Goal: Transaction & Acquisition: Purchase product/service

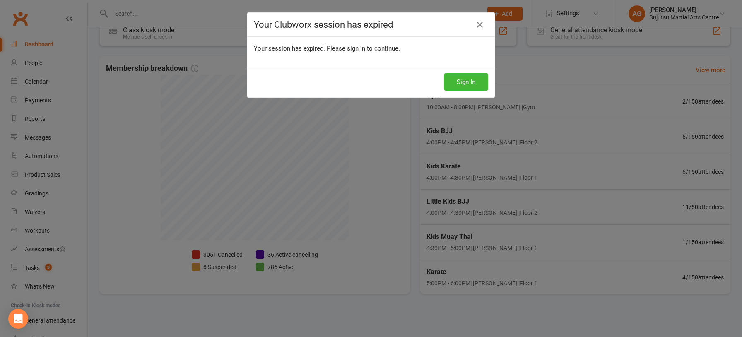
scroll to position [179, 0]
drag, startPoint x: 479, startPoint y: 23, endPoint x: 456, endPoint y: 20, distance: 23.0
click at [479, 23] on icon at bounding box center [480, 25] width 10 height 10
click at [478, 26] on icon at bounding box center [480, 25] width 10 height 10
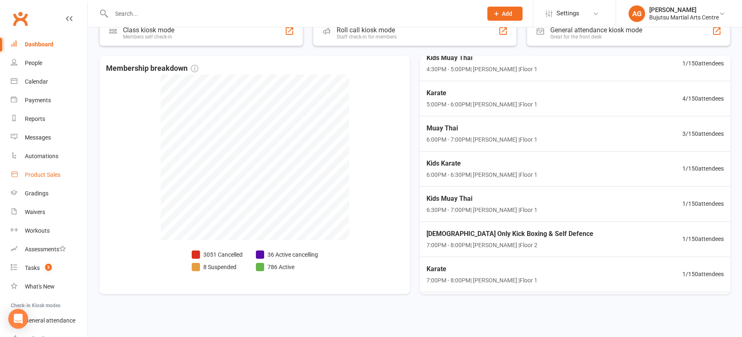
click at [39, 174] on div "Product Sales" at bounding box center [43, 174] width 36 height 7
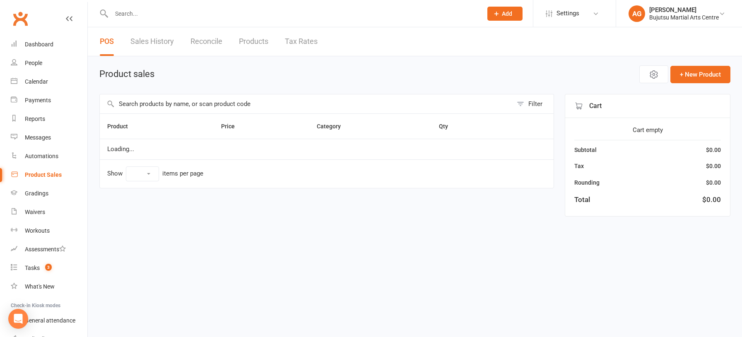
select select "10"
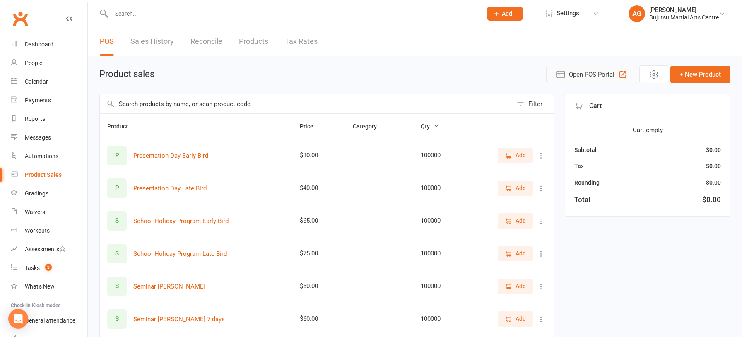
click at [599, 73] on span "Open POS Portal" at bounding box center [592, 75] width 46 height 10
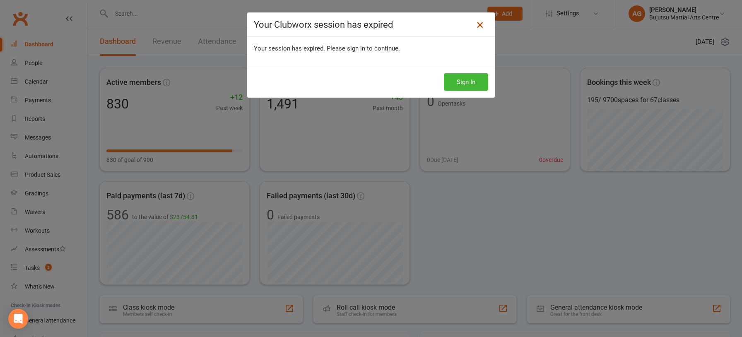
click at [479, 23] on icon at bounding box center [480, 25] width 10 height 10
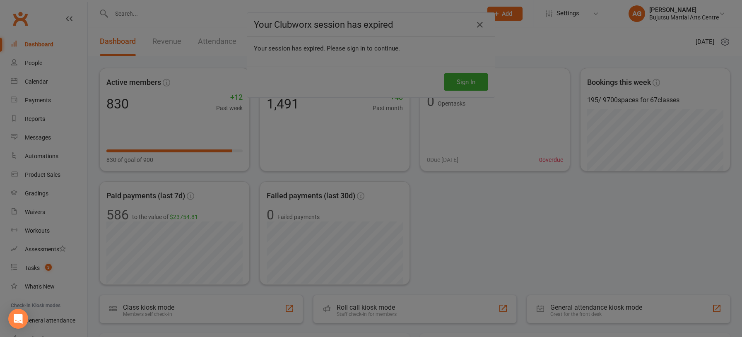
click at [43, 177] on div at bounding box center [371, 168] width 742 height 337
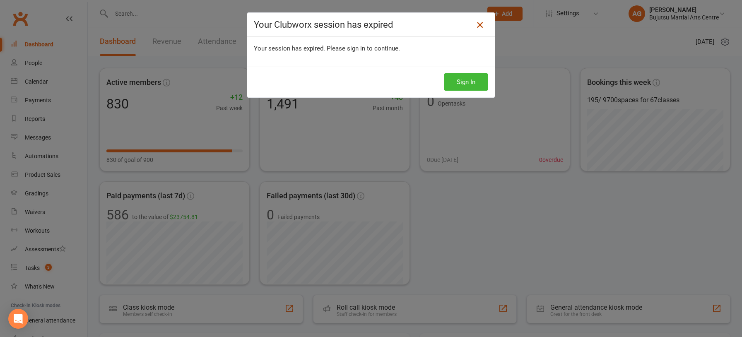
click at [478, 25] on icon at bounding box center [480, 25] width 10 height 10
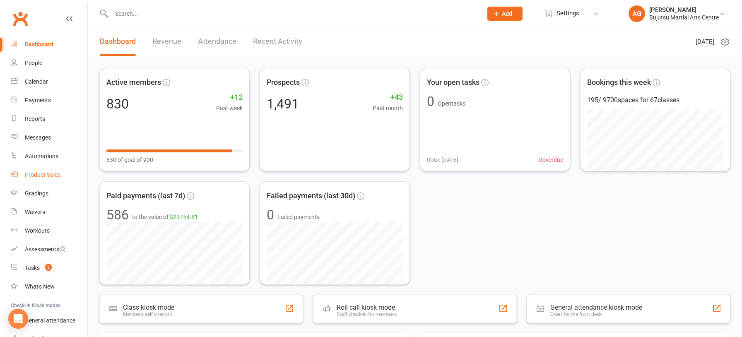
click at [41, 175] on div "Product Sales" at bounding box center [43, 174] width 36 height 7
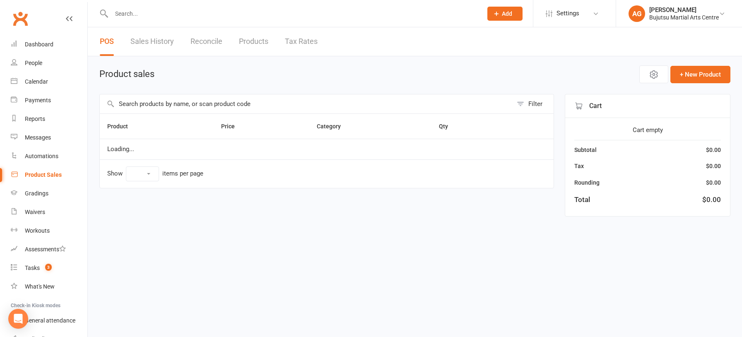
select select "10"
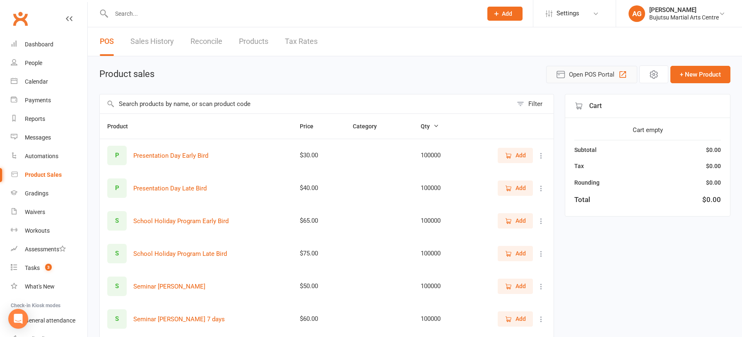
click at [574, 73] on span "Open POS Portal" at bounding box center [592, 75] width 46 height 10
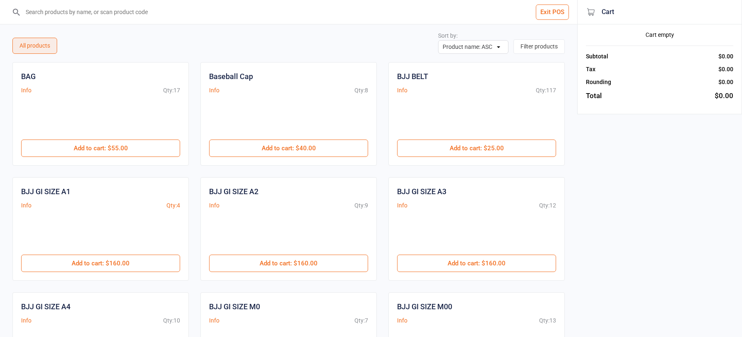
click at [152, 15] on input "search" at bounding box center [294, 12] width 544 height 24
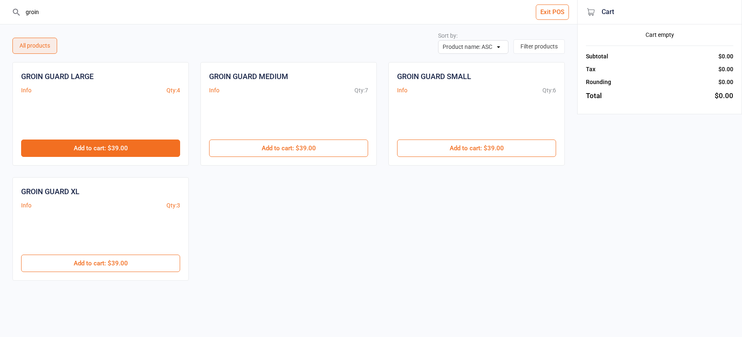
type input "groin"
click at [128, 145] on button "Add to cart : $39.00" at bounding box center [100, 148] width 159 height 17
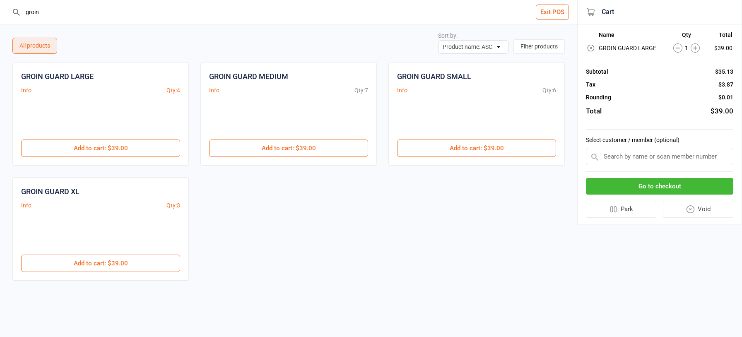
click at [620, 157] on input "text" at bounding box center [659, 156] width 147 height 17
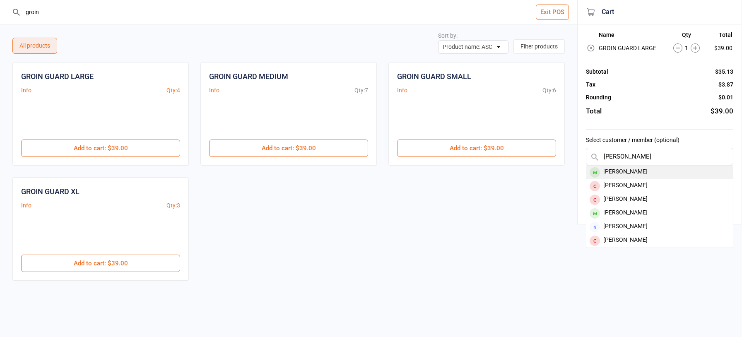
type input "zachery fern"
click at [617, 170] on div "Zachery Fernandez" at bounding box center [660, 173] width 147 height 14
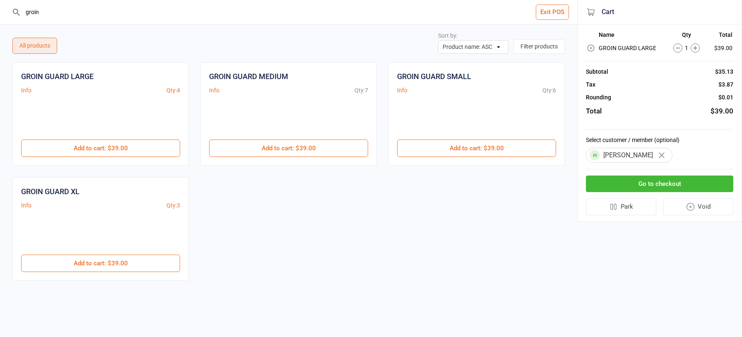
click at [647, 181] on button "Go to checkout" at bounding box center [659, 184] width 147 height 17
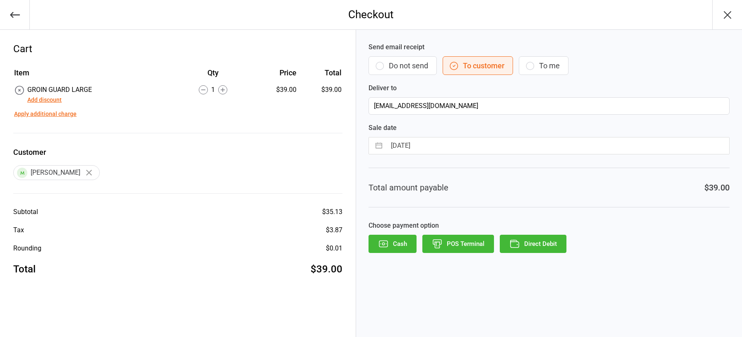
click at [445, 241] on button "POS Terminal" at bounding box center [459, 244] width 72 height 18
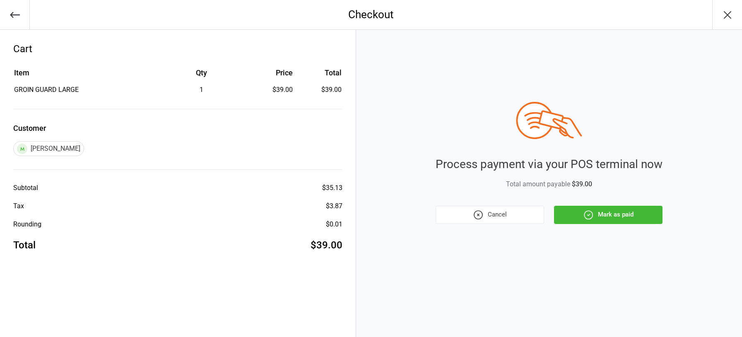
click at [602, 212] on button "Mark as paid" at bounding box center [608, 215] width 109 height 18
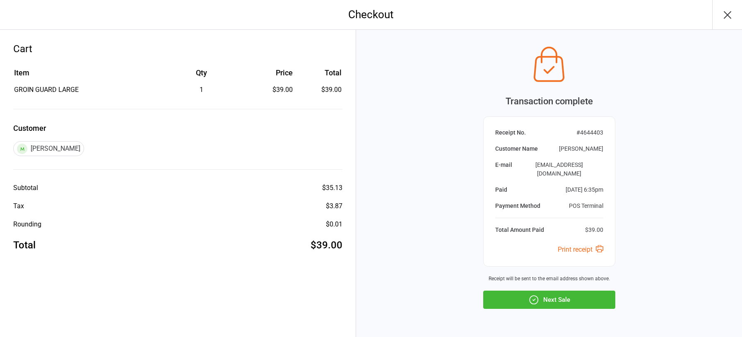
click at [546, 291] on button "Next Sale" at bounding box center [549, 300] width 132 height 18
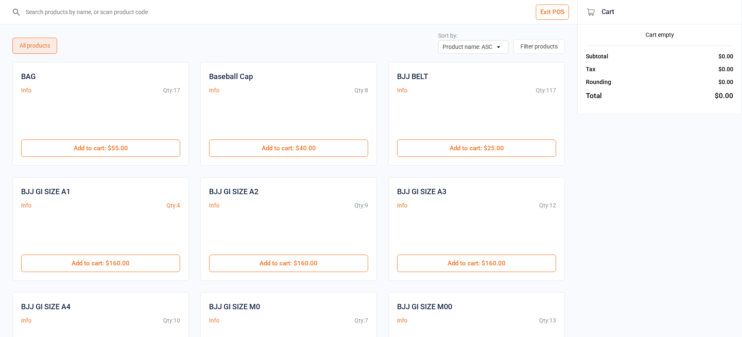
click at [554, 14] on button "Exit POS" at bounding box center [552, 12] width 33 height 15
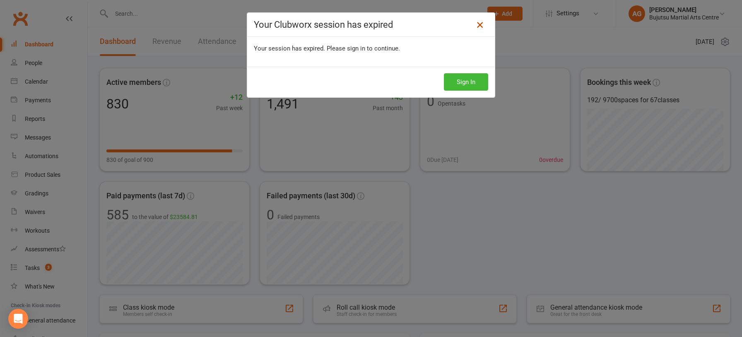
click at [479, 26] on icon at bounding box center [480, 25] width 10 height 10
click at [483, 24] on icon at bounding box center [480, 25] width 10 height 10
click at [481, 22] on icon at bounding box center [480, 25] width 10 height 10
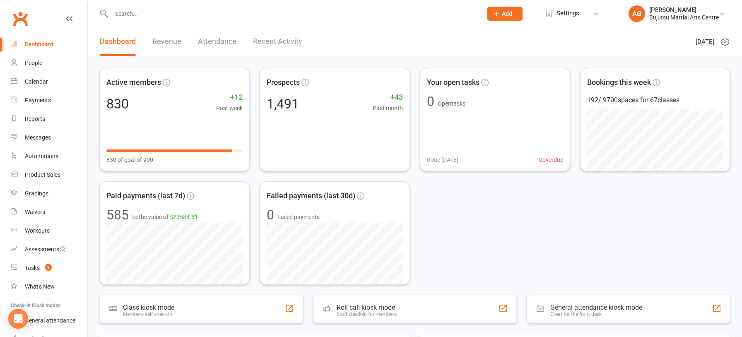
click at [44, 44] on div "Dashboard" at bounding box center [39, 44] width 29 height 7
click at [155, 11] on input "text" at bounding box center [293, 14] width 368 height 12
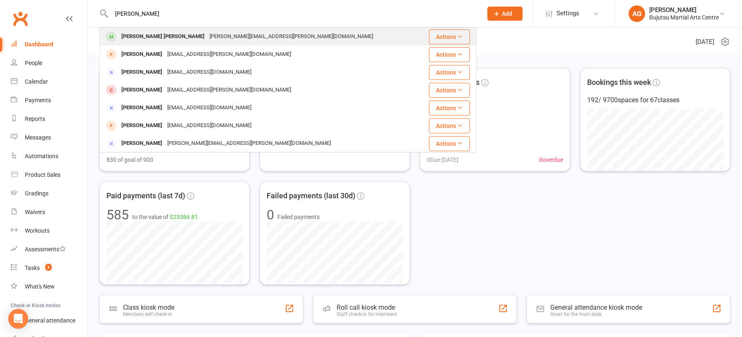
type input "rozanne"
click at [152, 36] on div "Rozanne Di Bella" at bounding box center [163, 37] width 88 height 12
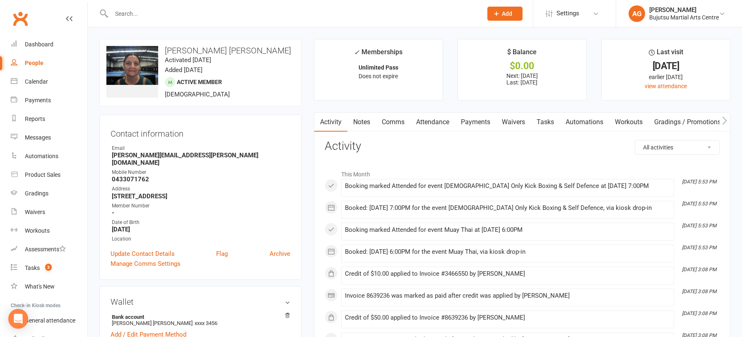
click at [482, 123] on link "Payments" at bounding box center [475, 122] width 41 height 19
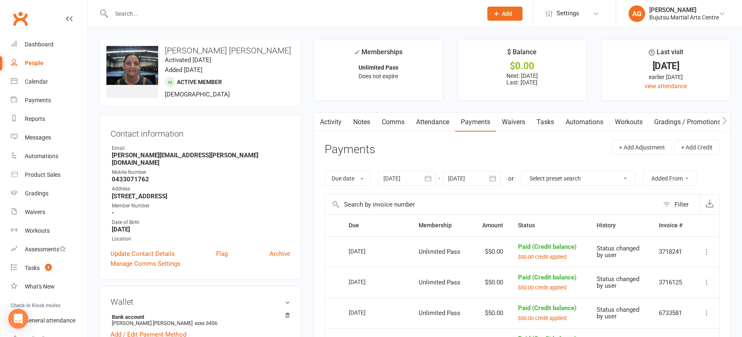
click at [471, 178] on div at bounding box center [472, 178] width 58 height 15
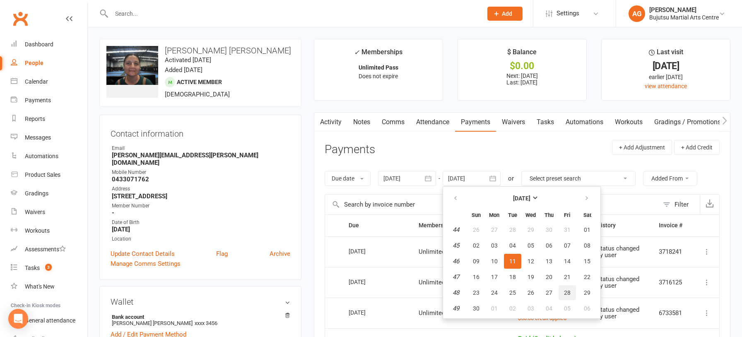
click at [570, 293] on span "28" at bounding box center [567, 293] width 7 height 7
type input "28 Nov 2025"
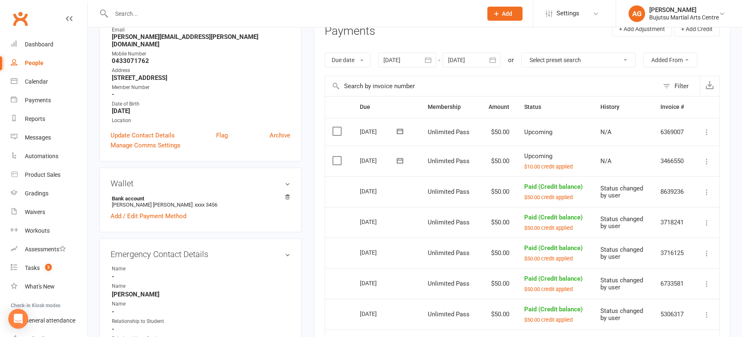
scroll to position [92, 0]
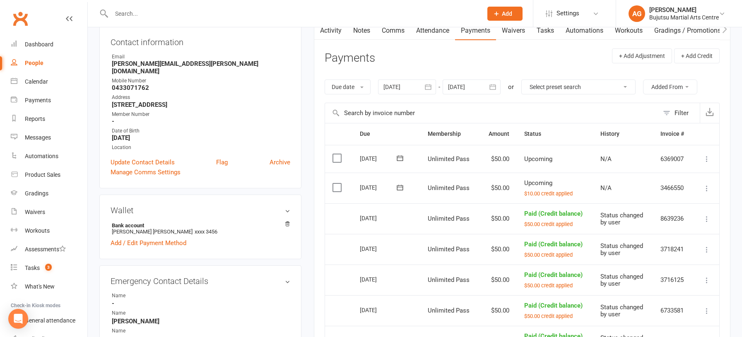
click at [329, 31] on link "Activity" at bounding box center [330, 30] width 33 height 19
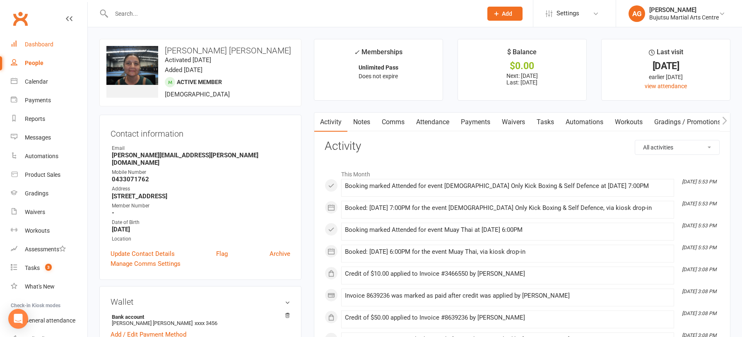
click at [38, 45] on div "Dashboard" at bounding box center [39, 44] width 29 height 7
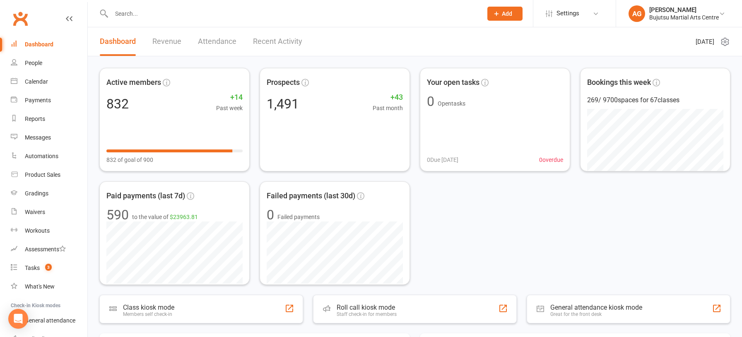
click at [226, 13] on input "text" at bounding box center [293, 14] width 368 height 12
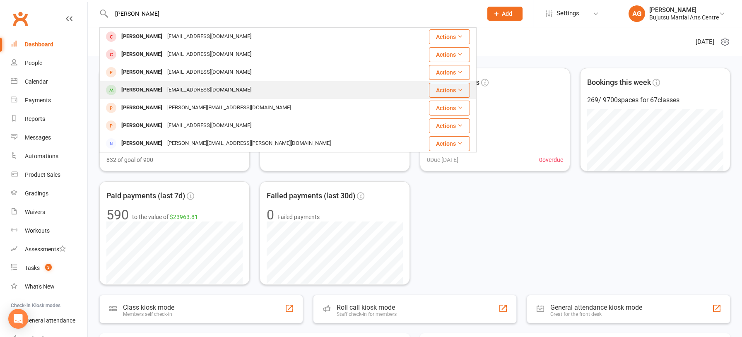
type input "salvatore"
click at [199, 89] on div "marisatal3@hotmail.com" at bounding box center [209, 90] width 89 height 12
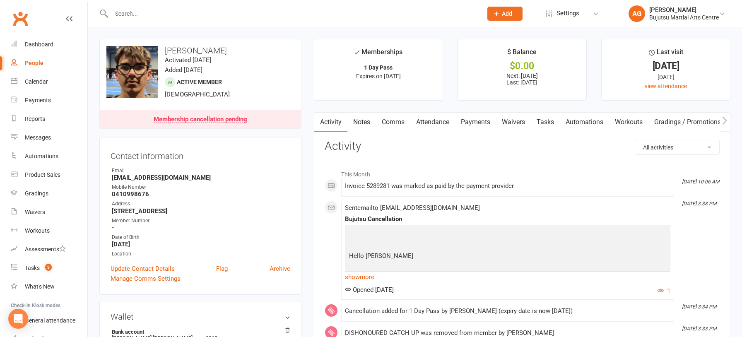
click at [727, 121] on icon "button" at bounding box center [724, 120] width 5 height 9
click at [648, 120] on link "Mobile App" at bounding box center [654, 122] width 45 height 19
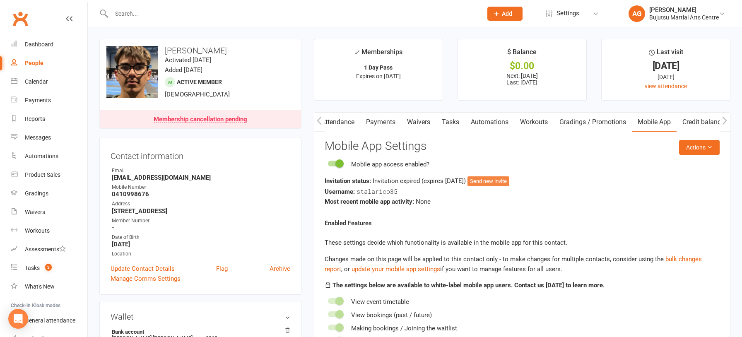
click at [509, 183] on button "Send new invite" at bounding box center [489, 181] width 42 height 10
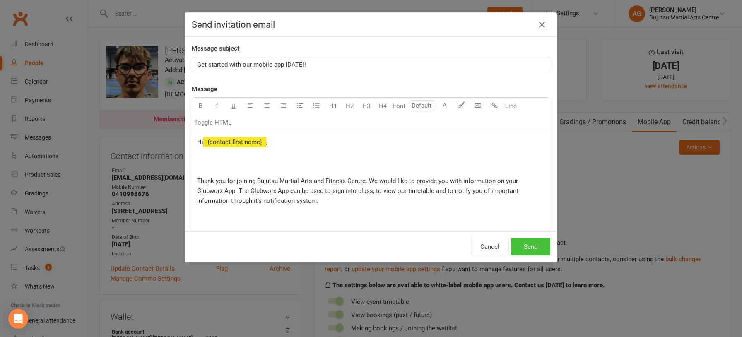
click at [526, 242] on button "Send" at bounding box center [530, 246] width 39 height 17
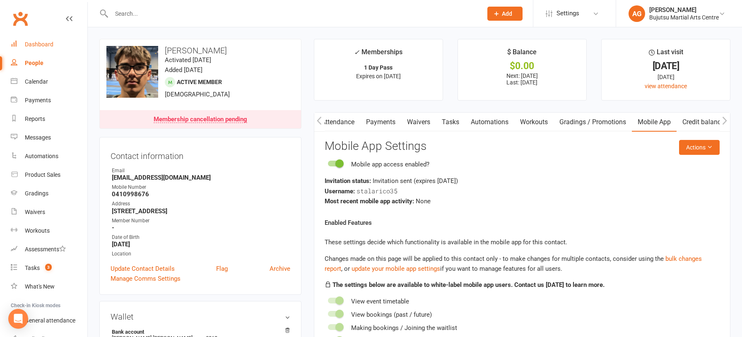
click at [30, 40] on link "Dashboard" at bounding box center [49, 44] width 77 height 19
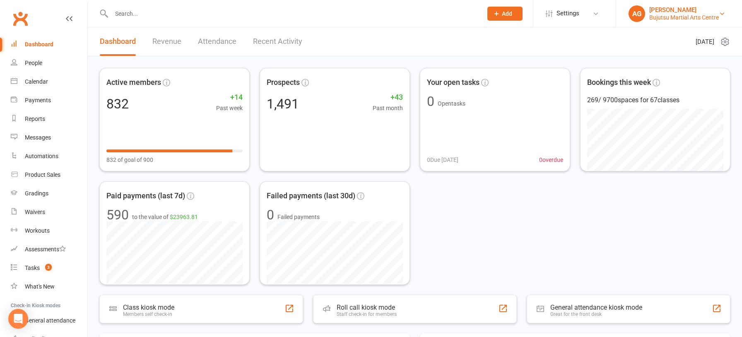
click at [674, 11] on div "Alice Graydon" at bounding box center [684, 9] width 70 height 7
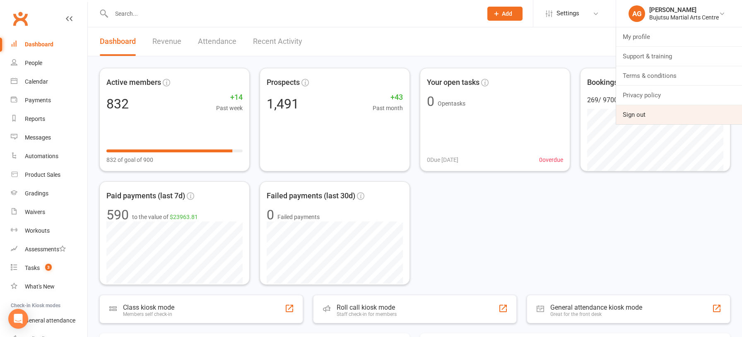
click at [641, 115] on link "Sign out" at bounding box center [679, 114] width 126 height 19
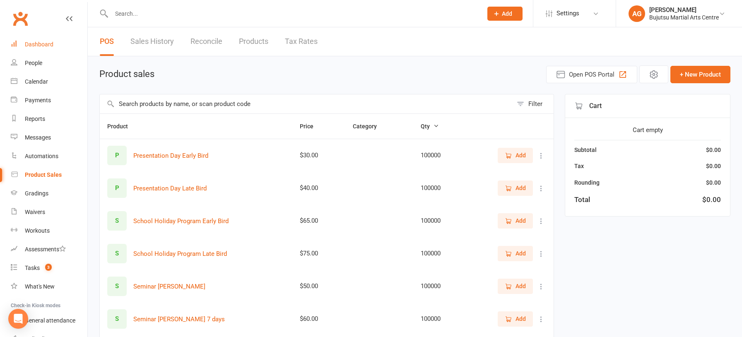
click at [37, 43] on div "Dashboard" at bounding box center [39, 44] width 29 height 7
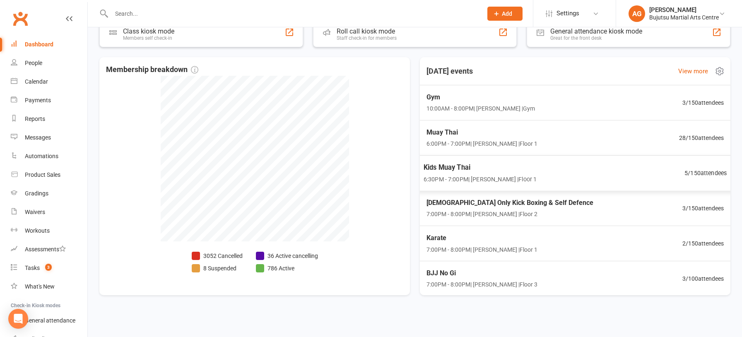
scroll to position [278, 0]
click at [446, 164] on span "Kids Muay Thai" at bounding box center [480, 166] width 113 height 11
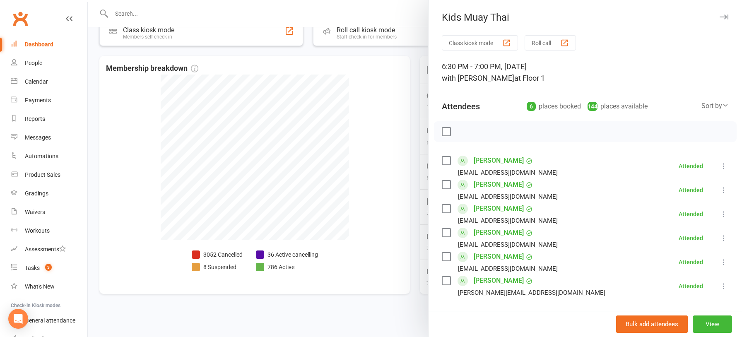
click at [169, 10] on div at bounding box center [415, 168] width 654 height 337
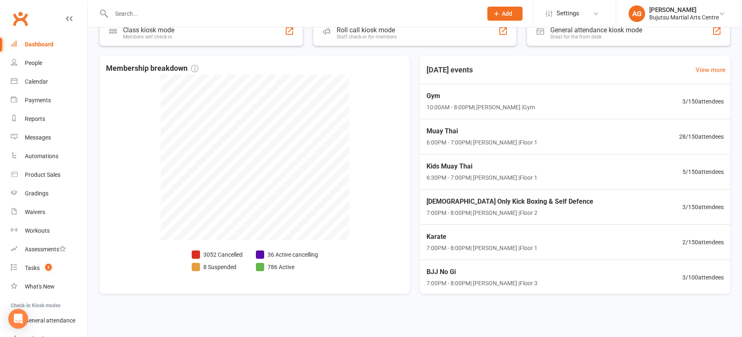
click at [169, 10] on input "text" at bounding box center [293, 14] width 368 height 12
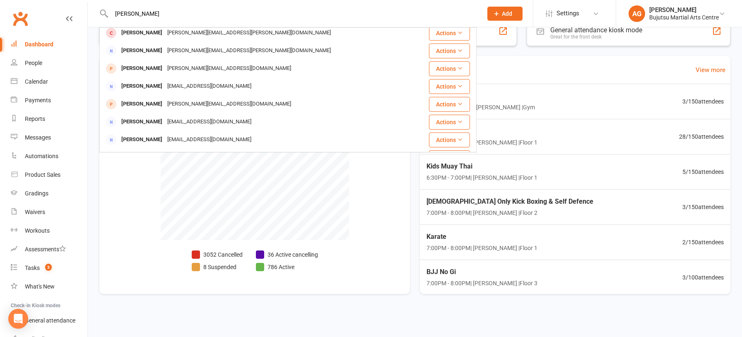
scroll to position [0, 0]
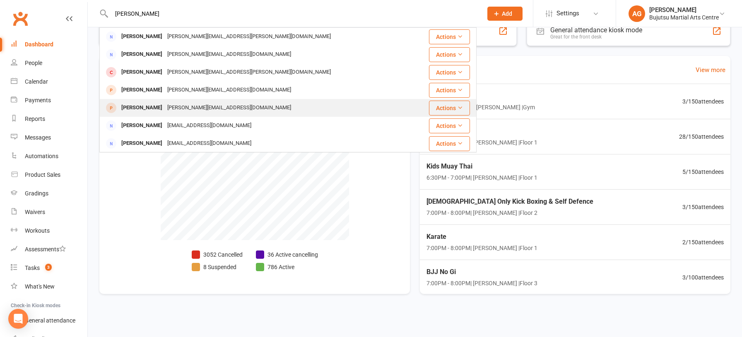
type input "john cop"
click at [130, 109] on div "[PERSON_NAME]" at bounding box center [142, 108] width 46 height 12
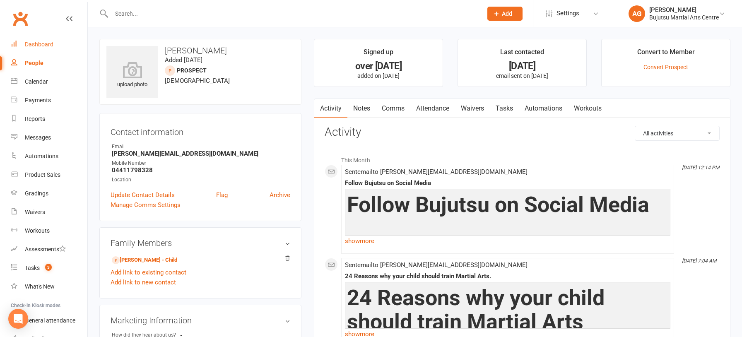
click at [37, 38] on link "Dashboard" at bounding box center [49, 44] width 77 height 19
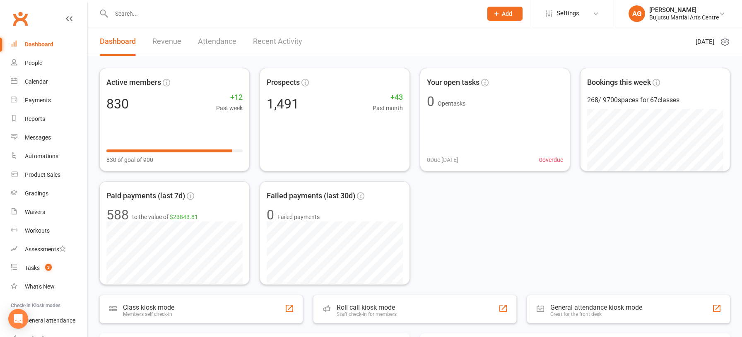
click at [39, 44] on div "Dashboard" at bounding box center [39, 44] width 29 height 7
click at [31, 211] on div "Waivers" at bounding box center [35, 212] width 20 height 7
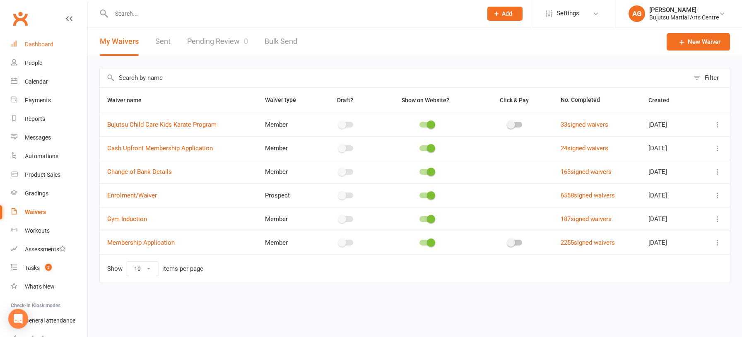
click at [40, 46] on div "Dashboard" at bounding box center [39, 44] width 29 height 7
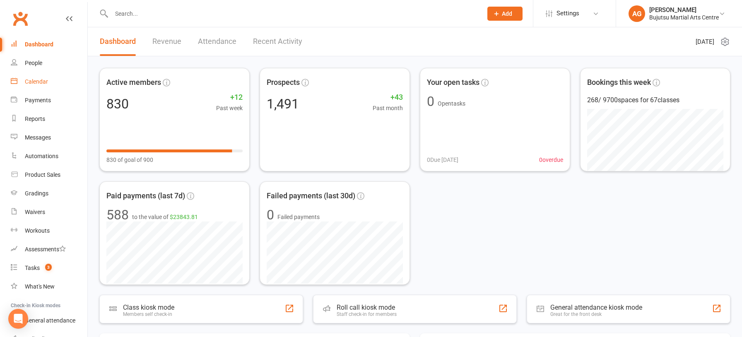
click at [34, 80] on div "Calendar" at bounding box center [36, 81] width 23 height 7
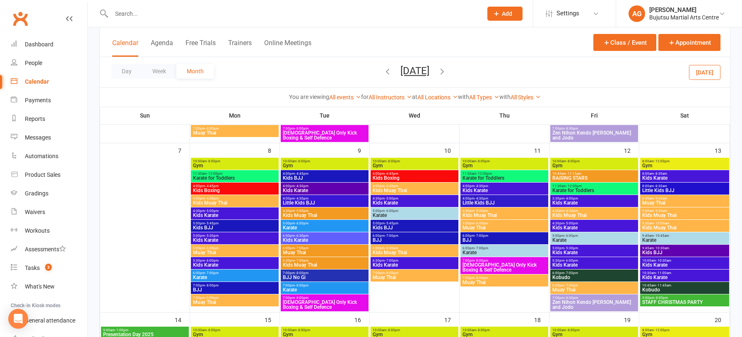
scroll to position [204, 0]
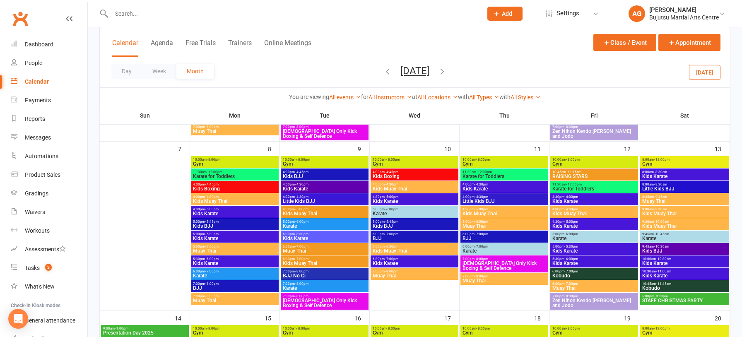
click at [383, 71] on icon "button" at bounding box center [387, 71] width 9 height 9
click at [383, 72] on icon "button" at bounding box center [387, 71] width 9 height 9
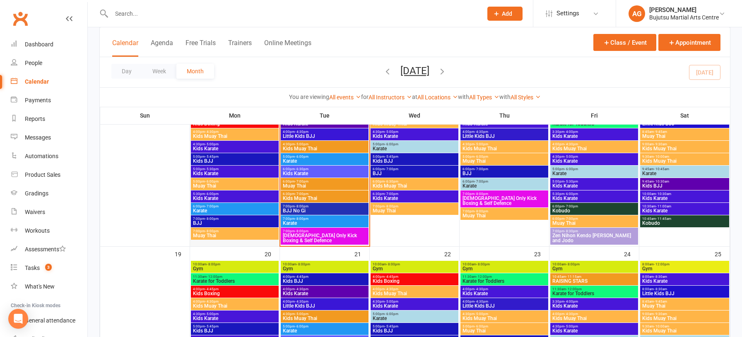
scroll to position [441, 0]
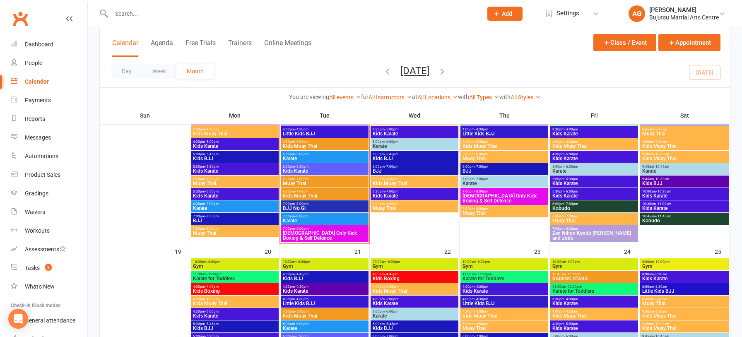
click at [201, 215] on span "7:00pm - 8:00pm" at bounding box center [235, 217] width 85 height 4
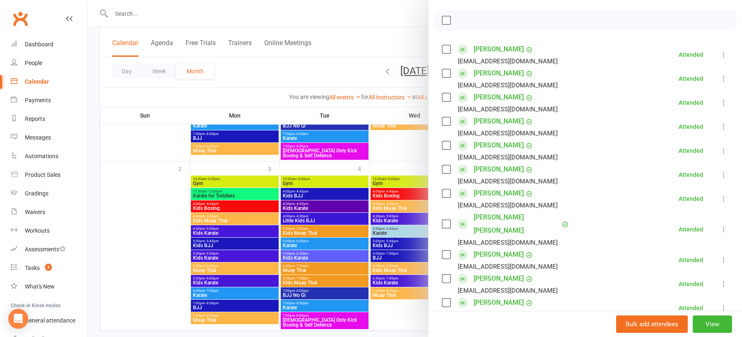
scroll to position [863, 0]
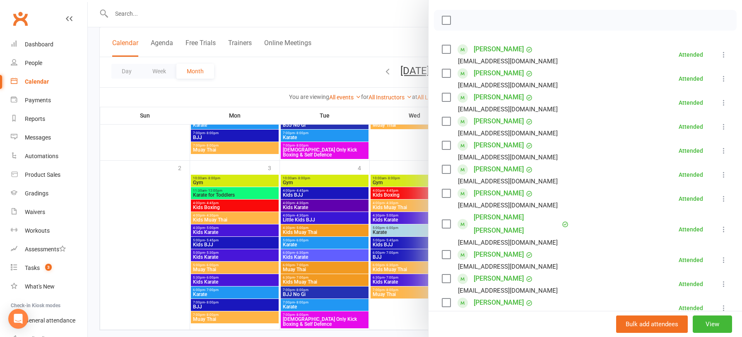
click at [325, 77] on div at bounding box center [415, 168] width 654 height 337
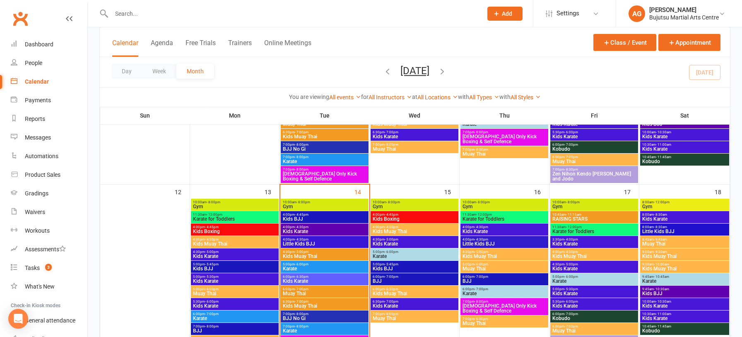
scroll to position [330, 0]
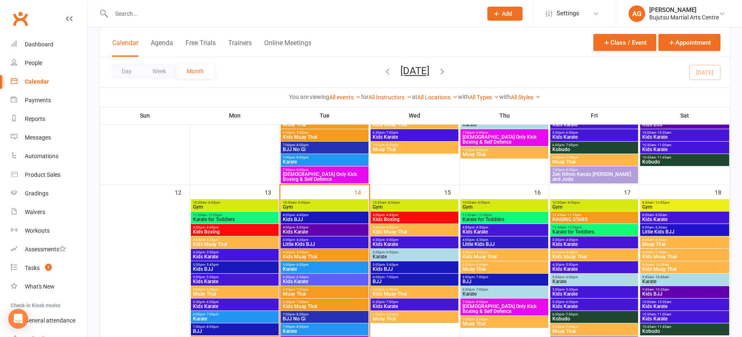
click at [210, 328] on span "- 8:00pm" at bounding box center [212, 327] width 14 height 4
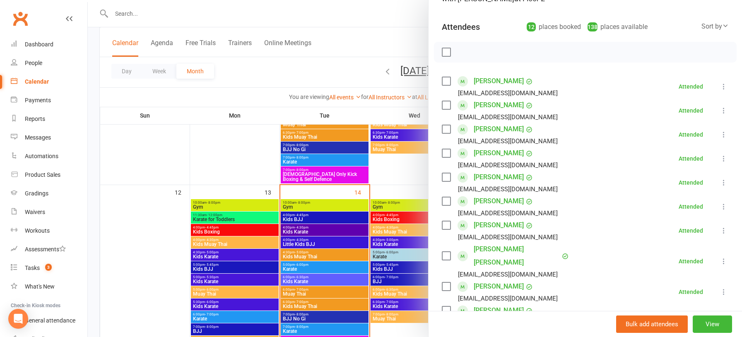
scroll to position [77, 0]
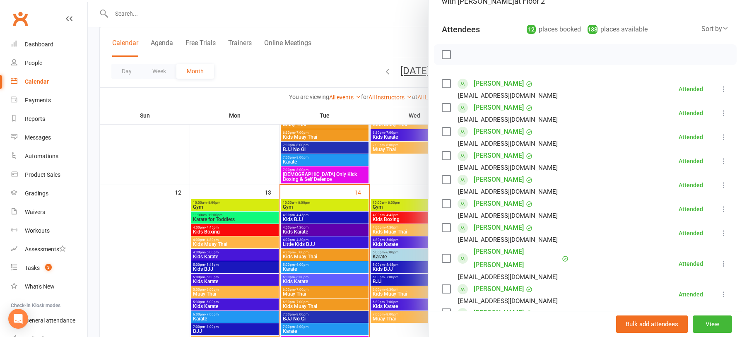
click at [220, 14] on div at bounding box center [415, 168] width 654 height 337
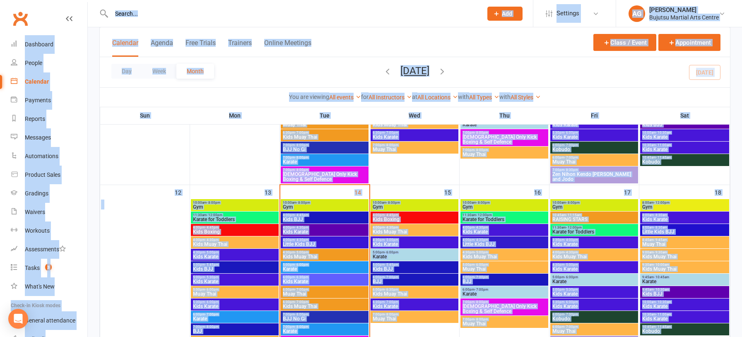
click at [218, 11] on input "text" at bounding box center [293, 14] width 368 height 12
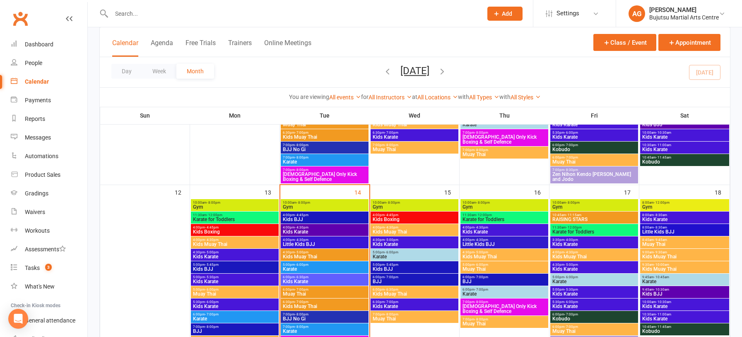
click at [229, 15] on input "text" at bounding box center [293, 14] width 368 height 12
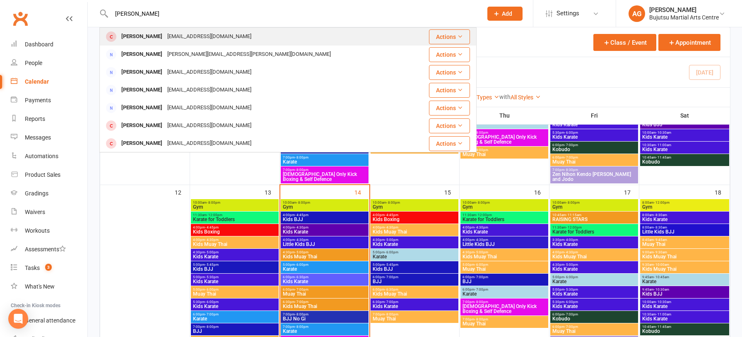
type input "john ghobri"
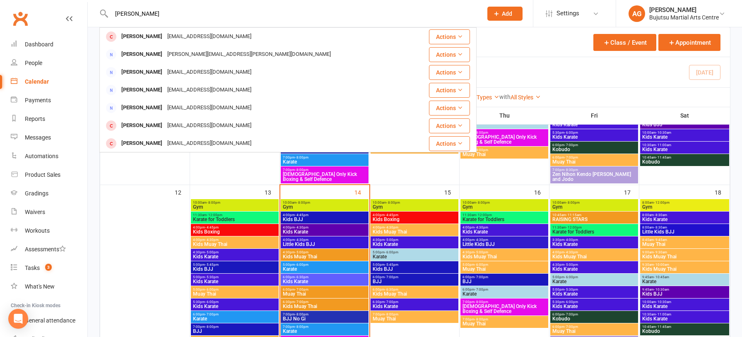
click at [217, 34] on div "[EMAIL_ADDRESS][DOMAIN_NAME]" at bounding box center [209, 37] width 89 height 12
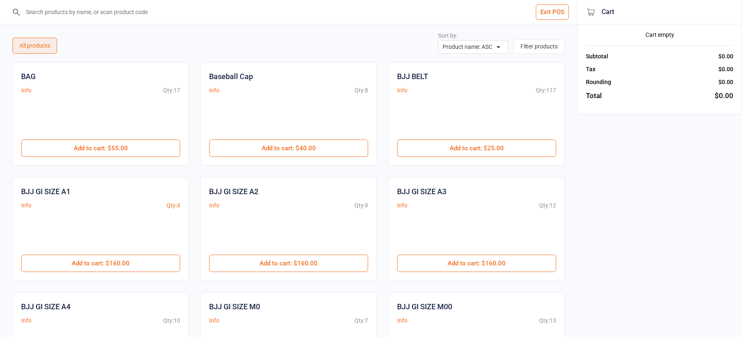
click at [77, 12] on input "search" at bounding box center [294, 12] width 544 height 24
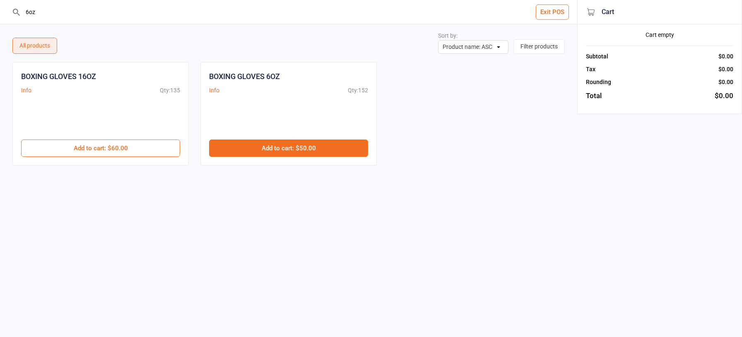
type input "6oz"
click at [284, 145] on button "Add to cart : $50.00" at bounding box center [288, 148] width 159 height 17
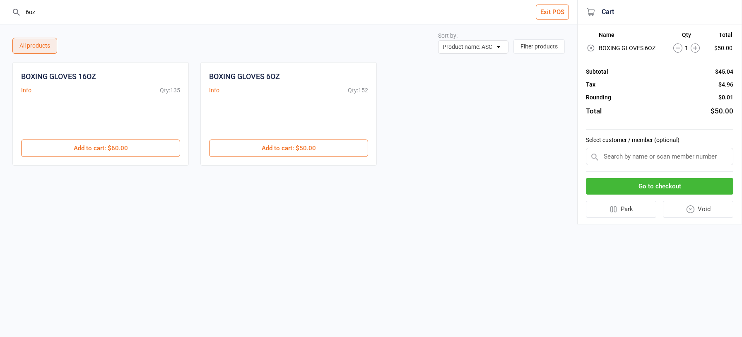
click at [674, 151] on input "text" at bounding box center [659, 156] width 147 height 17
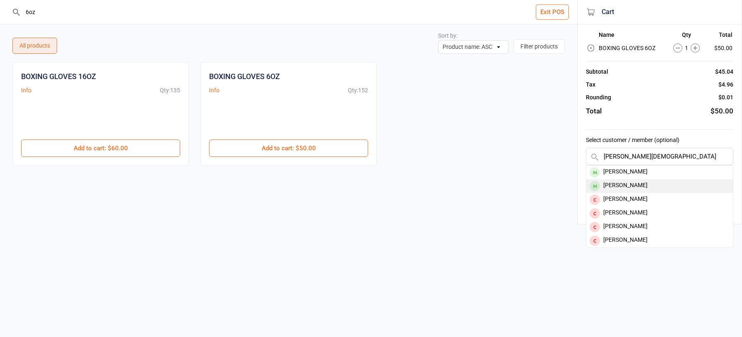
type input "noah dio"
click at [657, 183] on div "Noah Diomei" at bounding box center [660, 186] width 147 height 14
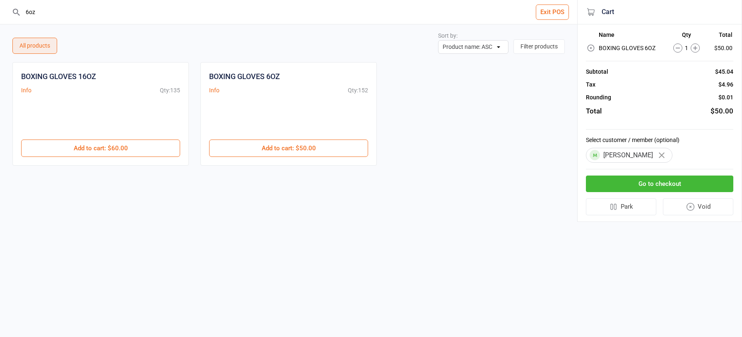
click at [657, 183] on button "Go to checkout" at bounding box center [659, 184] width 147 height 17
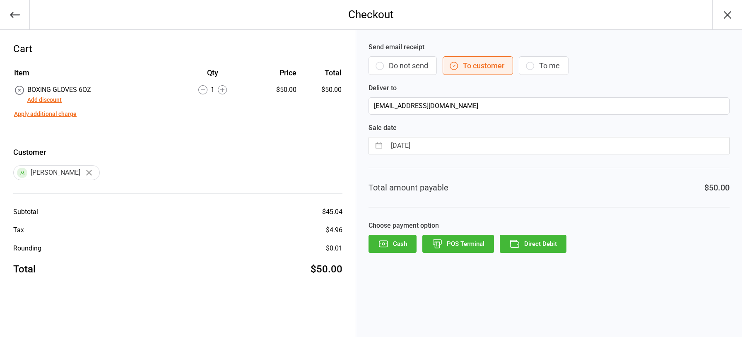
click at [463, 241] on button "POS Terminal" at bounding box center [459, 244] width 72 height 18
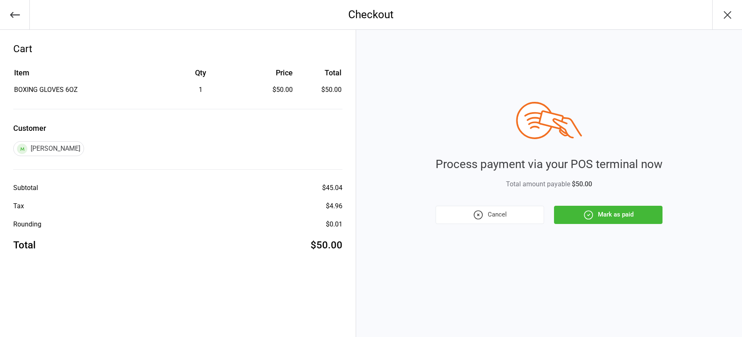
click at [605, 210] on button "Mark as paid" at bounding box center [608, 215] width 109 height 18
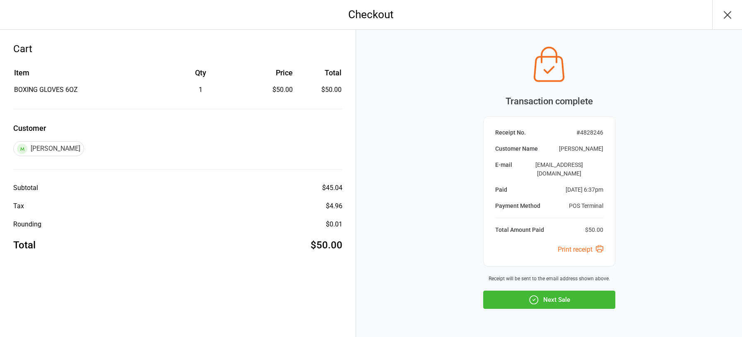
click at [564, 291] on button "Next Sale" at bounding box center [549, 300] width 132 height 18
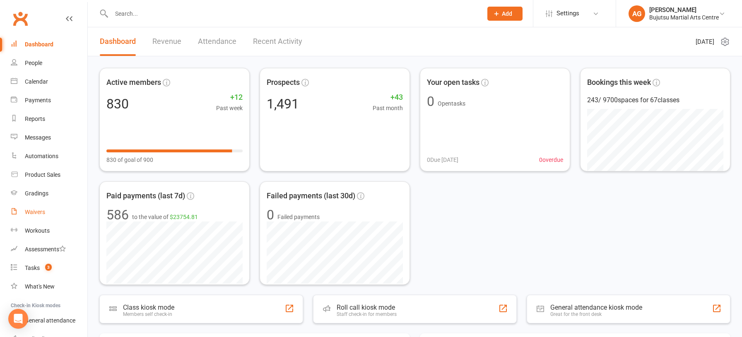
drag, startPoint x: 37, startPoint y: 210, endPoint x: 42, endPoint y: 210, distance: 5.0
click at [38, 210] on div "Waivers" at bounding box center [35, 212] width 20 height 7
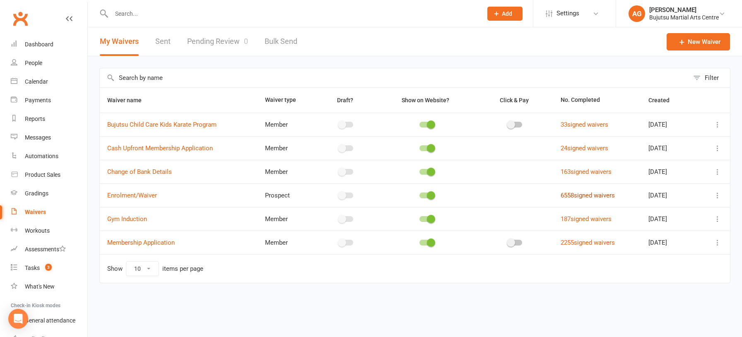
click at [572, 196] on link "6558 signed waivers" at bounding box center [588, 195] width 54 height 7
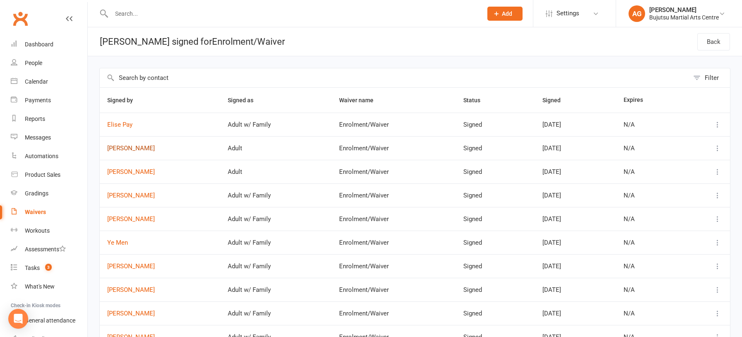
click at [123, 148] on link "[PERSON_NAME]" at bounding box center [160, 148] width 106 height 7
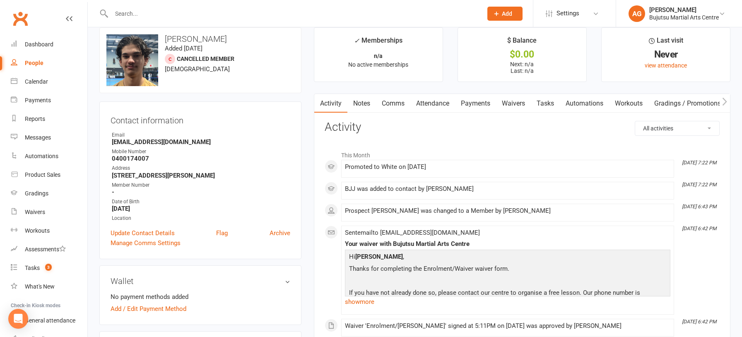
scroll to position [14, 0]
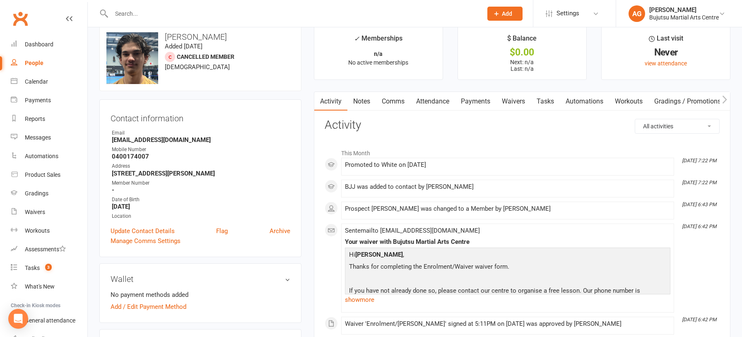
click at [271, 150] on div "Mobile Number" at bounding box center [201, 150] width 179 height 8
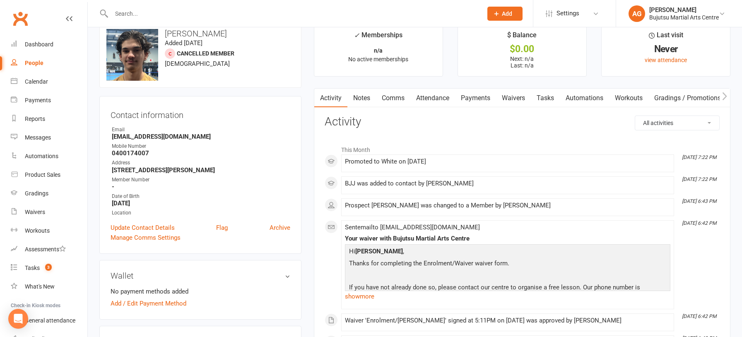
scroll to position [0, 0]
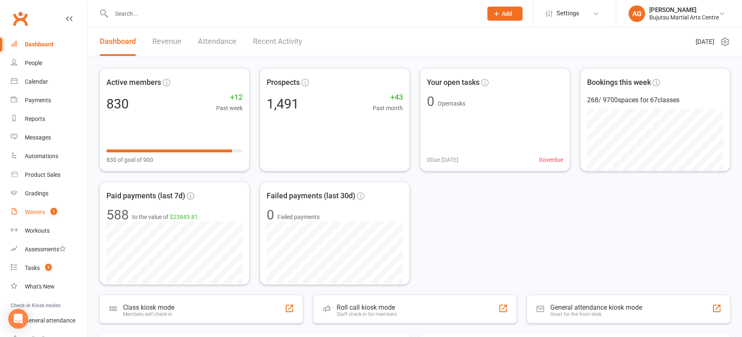
click at [35, 212] on div "Waivers" at bounding box center [35, 212] width 20 height 7
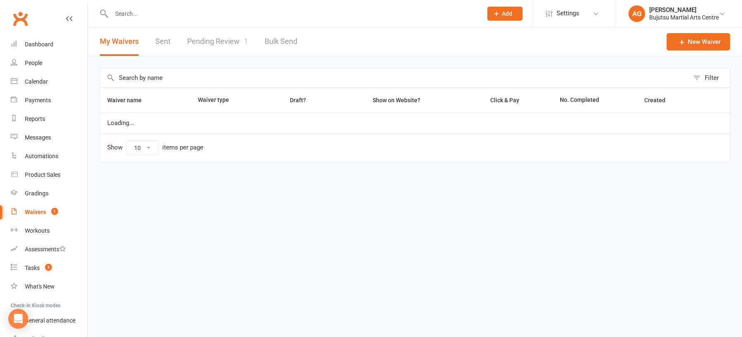
click at [222, 40] on link "Pending Review 1" at bounding box center [217, 41] width 61 height 29
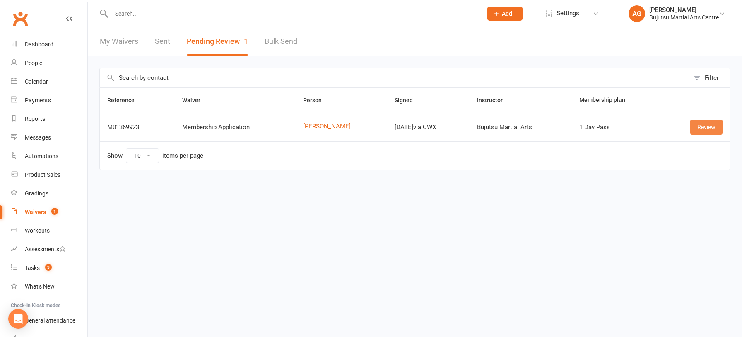
click at [707, 128] on link "Review" at bounding box center [707, 127] width 32 height 15
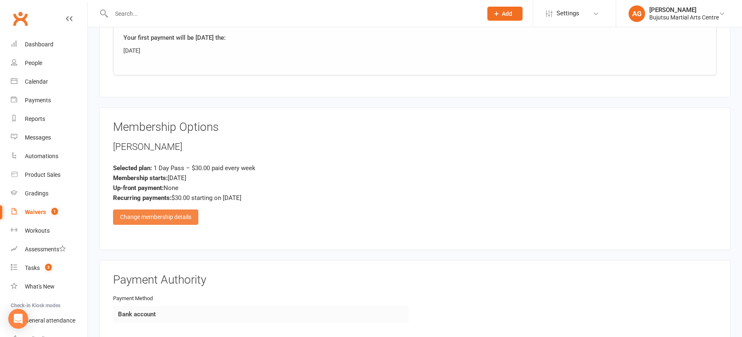
click at [160, 210] on div "Change membership details" at bounding box center [155, 217] width 85 height 15
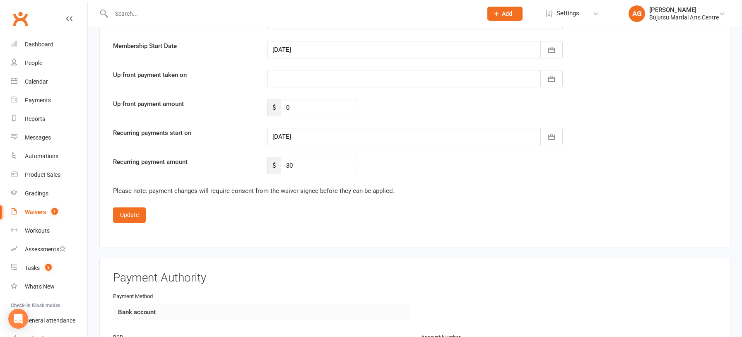
scroll to position [2050, 0]
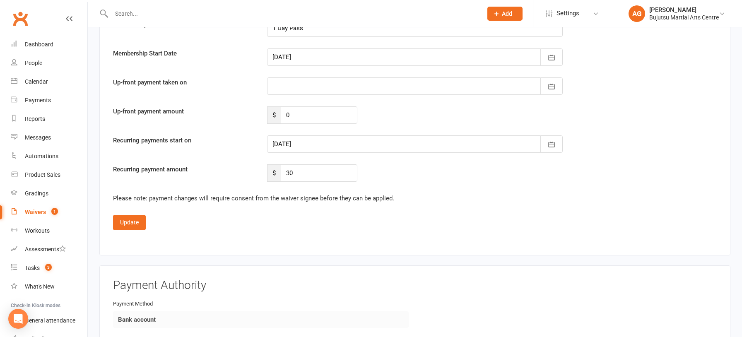
click at [415, 137] on div at bounding box center [415, 143] width 296 height 17
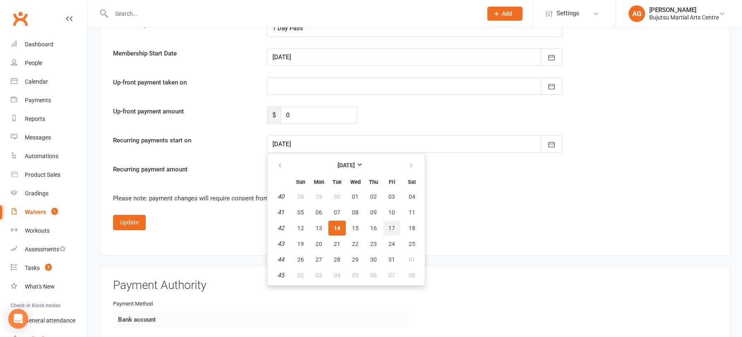
click at [394, 225] on span "17" at bounding box center [392, 228] width 7 height 7
type input "[DATE]"
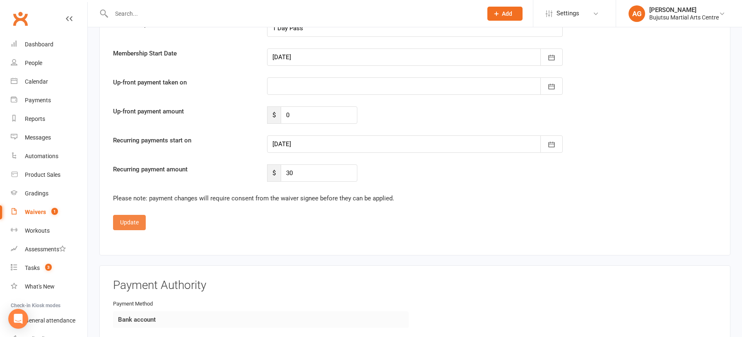
click at [133, 215] on button "Update" at bounding box center [129, 222] width 33 height 15
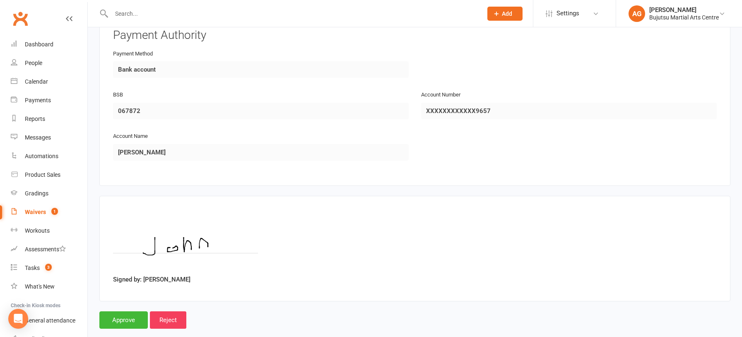
scroll to position [971, 0]
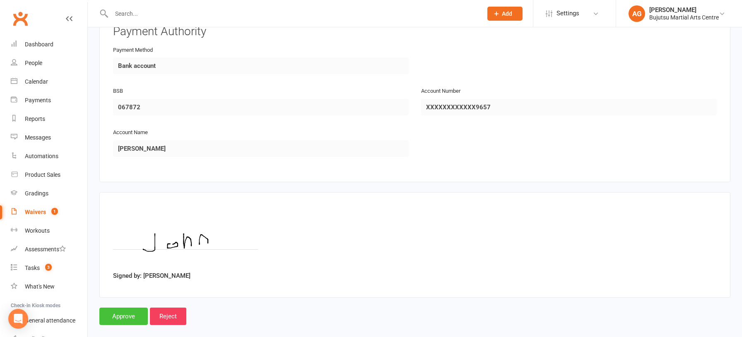
click at [129, 308] on input "Approve" at bounding box center [123, 316] width 48 height 17
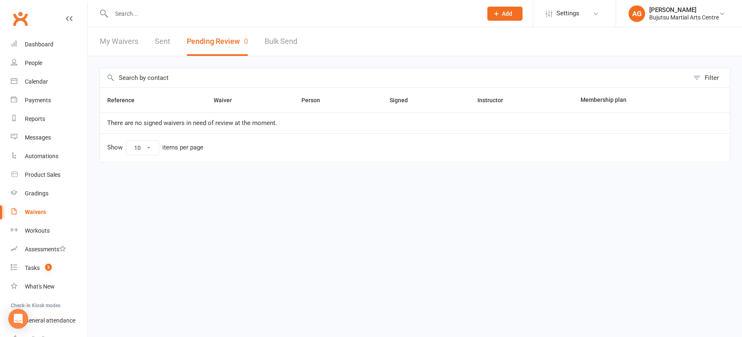
click at [120, 38] on link "My Waivers" at bounding box center [119, 41] width 39 height 29
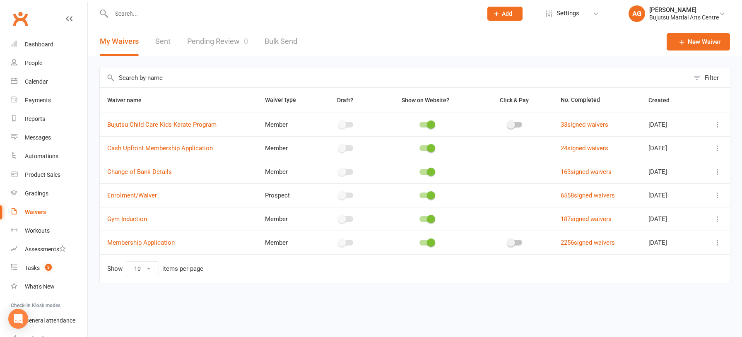
click at [202, 43] on link "Pending Review 0" at bounding box center [217, 41] width 61 height 29
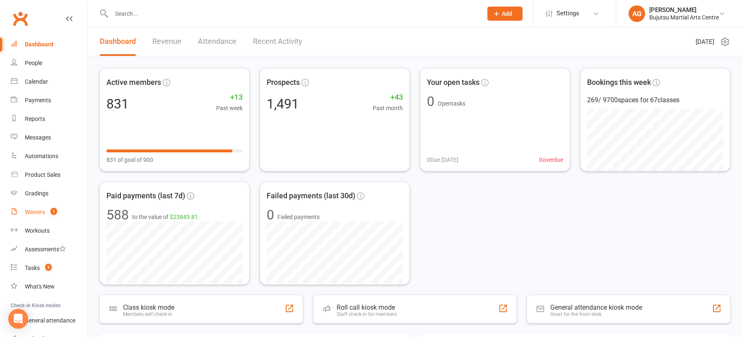
click at [29, 212] on div "Waivers" at bounding box center [35, 212] width 20 height 7
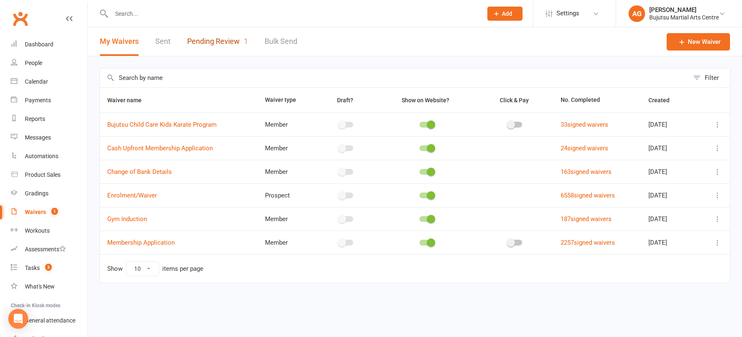
click at [202, 41] on link "Pending Review 1" at bounding box center [217, 41] width 61 height 29
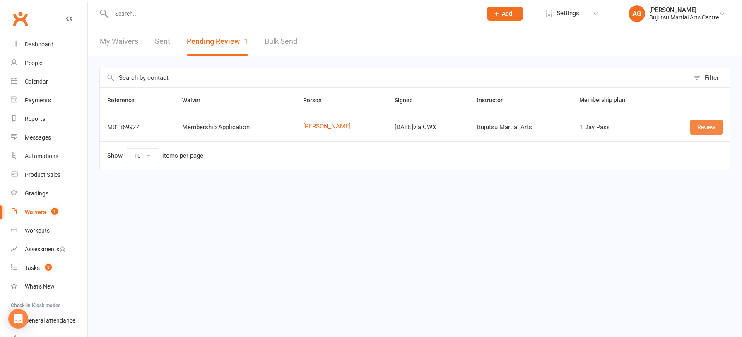
click at [714, 121] on link "Review" at bounding box center [707, 127] width 32 height 15
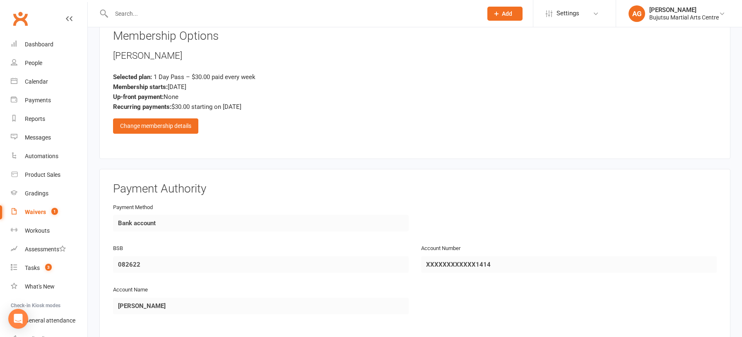
scroll to position [815, 0]
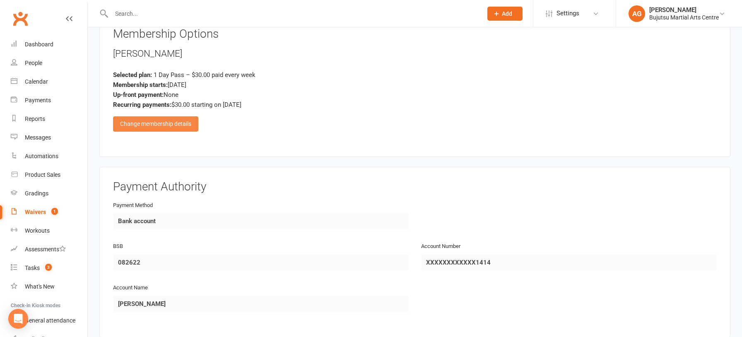
click at [149, 116] on div "Change membership details" at bounding box center [155, 123] width 85 height 15
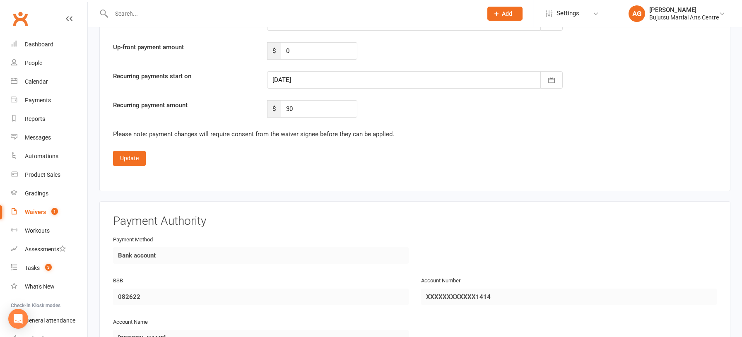
scroll to position [2118, 0]
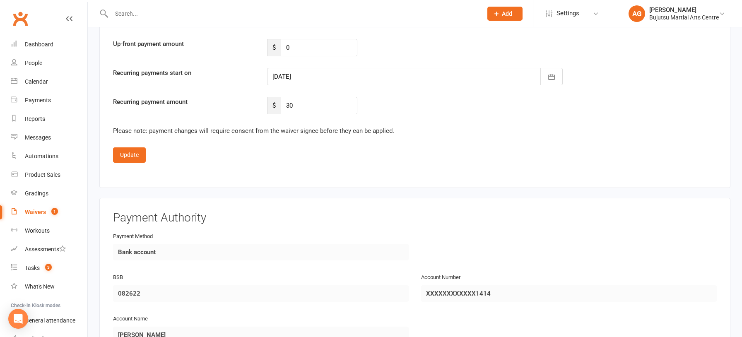
click at [335, 68] on div at bounding box center [415, 76] width 296 height 17
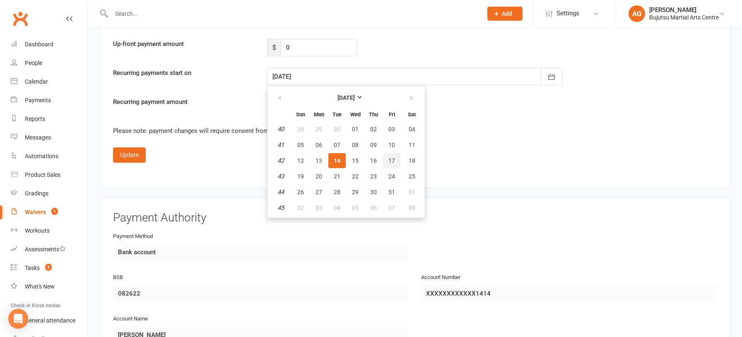
click at [393, 157] on span "17" at bounding box center [392, 160] width 7 height 7
type input "[DATE]"
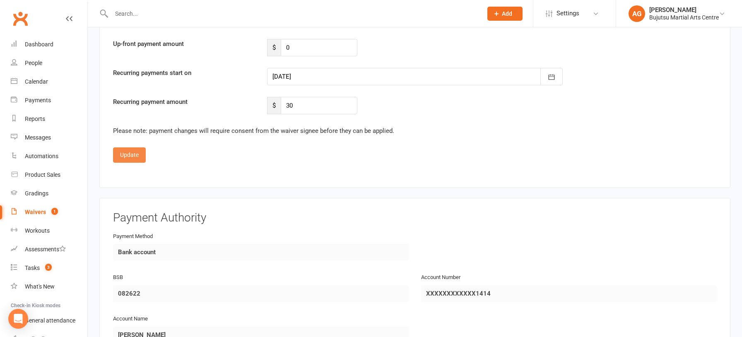
click at [132, 147] on button "Update" at bounding box center [129, 154] width 33 height 15
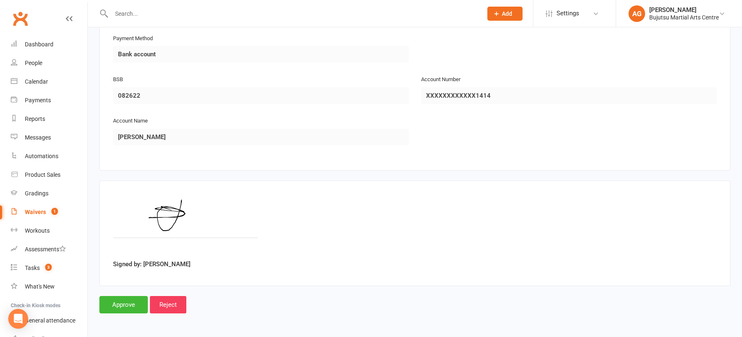
scroll to position [971, 0]
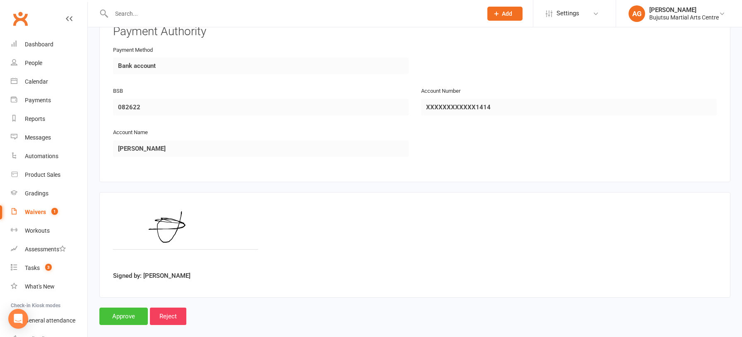
click at [124, 308] on input "Approve" at bounding box center [123, 316] width 48 height 17
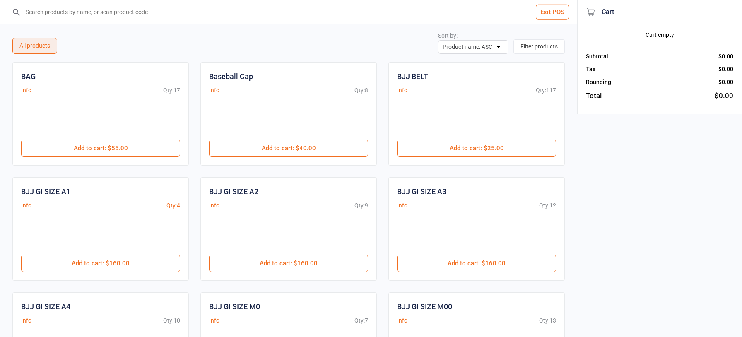
click at [61, 12] on input "search" at bounding box center [294, 12] width 544 height 24
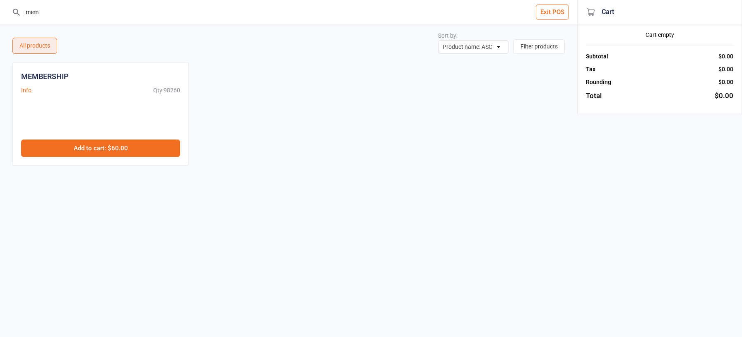
click at [92, 150] on button "Add to cart : $60.00" at bounding box center [100, 148] width 159 height 17
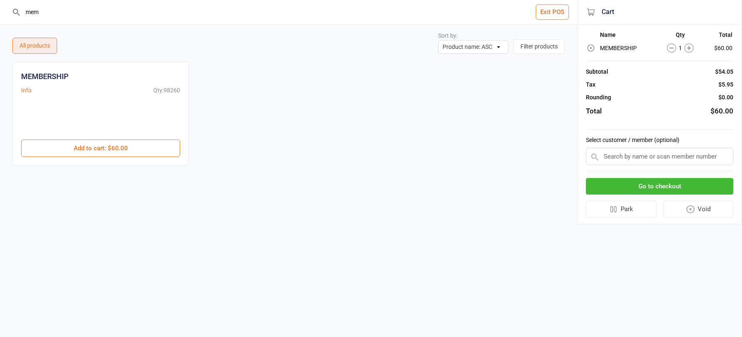
click at [41, 12] on input "mem" at bounding box center [294, 12] width 544 height 24
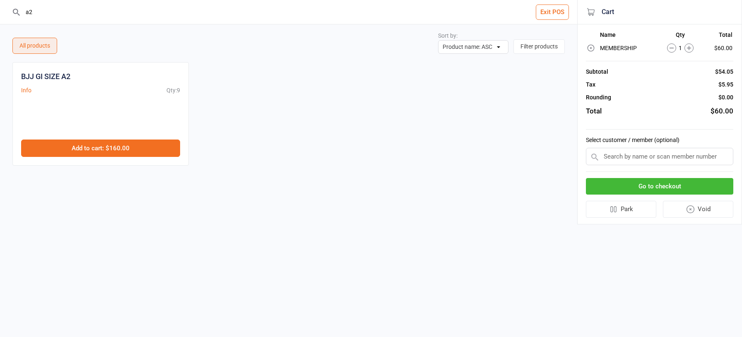
type input "a2"
click at [93, 147] on button "Add to cart : $160.00" at bounding box center [100, 148] width 159 height 17
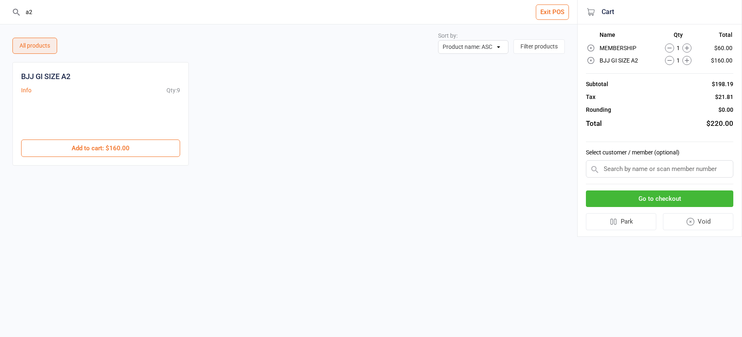
click at [637, 167] on input "text" at bounding box center [659, 168] width 147 height 17
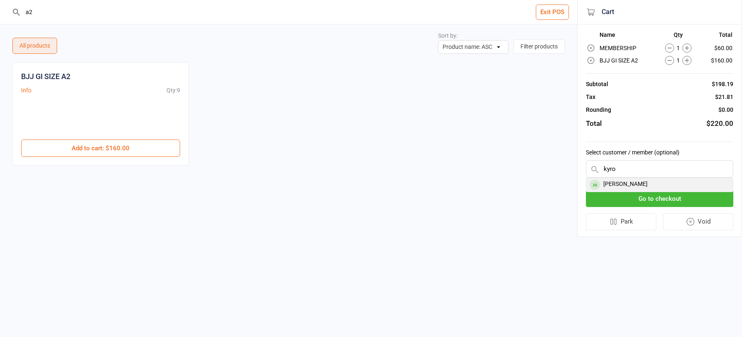
type input "kyro"
click at [647, 182] on div "[PERSON_NAME]" at bounding box center [660, 185] width 147 height 14
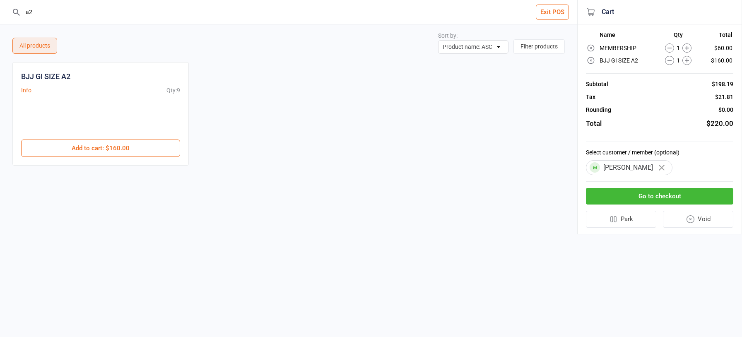
click at [631, 196] on button "Go to checkout" at bounding box center [659, 196] width 147 height 17
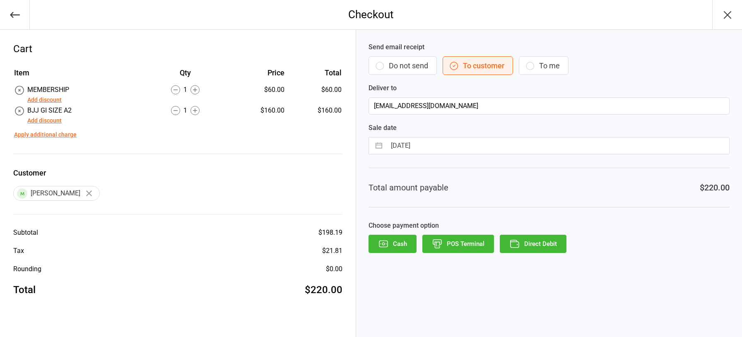
click at [45, 119] on button "Add discount" at bounding box center [44, 120] width 34 height 9
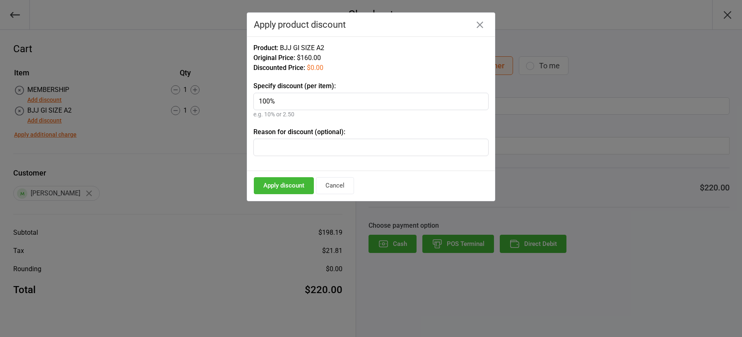
type input "100%"
click at [279, 184] on button "Apply discount" at bounding box center [284, 185] width 60 height 17
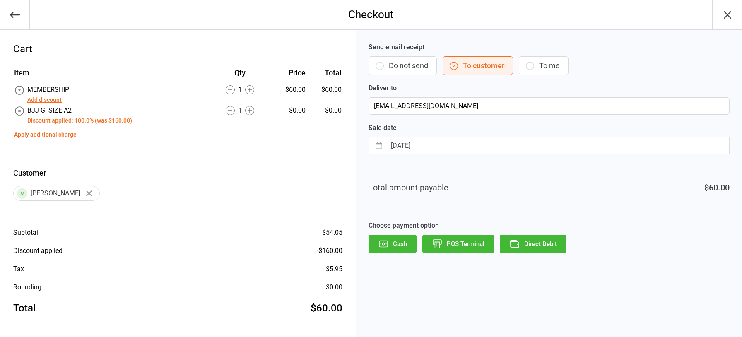
click at [459, 246] on button "POS Terminal" at bounding box center [459, 244] width 72 height 18
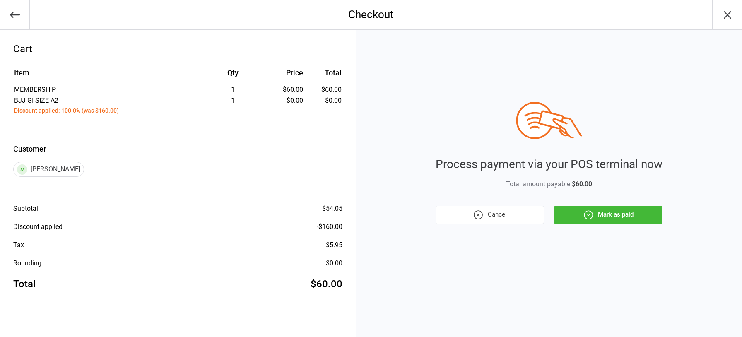
click at [613, 216] on button "Mark as paid" at bounding box center [608, 215] width 109 height 18
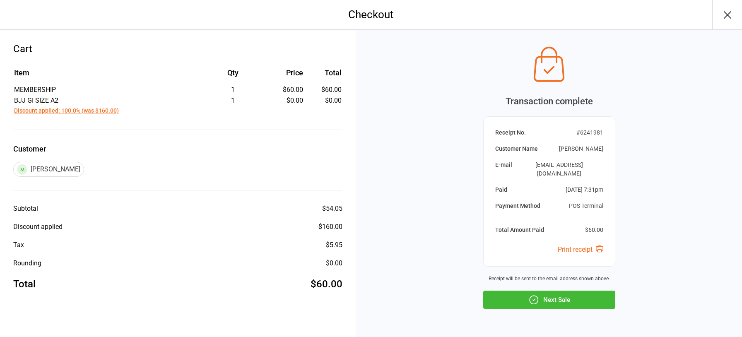
click at [560, 291] on button "Next Sale" at bounding box center [549, 300] width 132 height 18
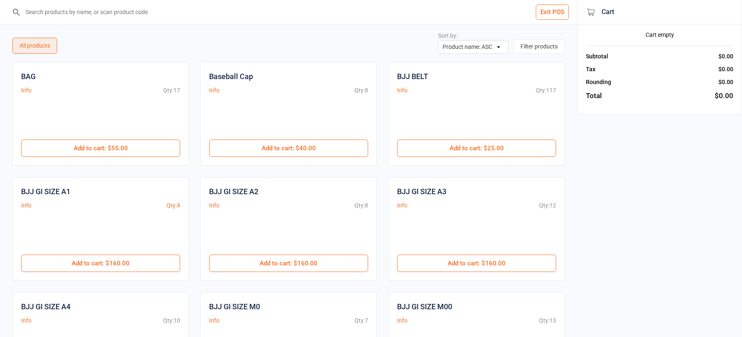
click at [67, 7] on input "search" at bounding box center [294, 12] width 544 height 24
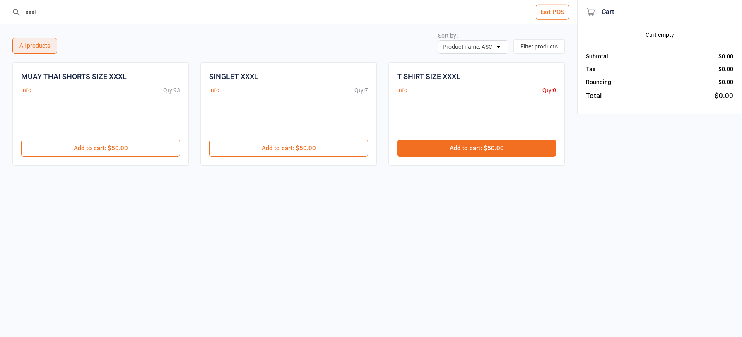
type input "xxxl"
click at [477, 144] on button "Add to cart : $50.00" at bounding box center [476, 148] width 159 height 17
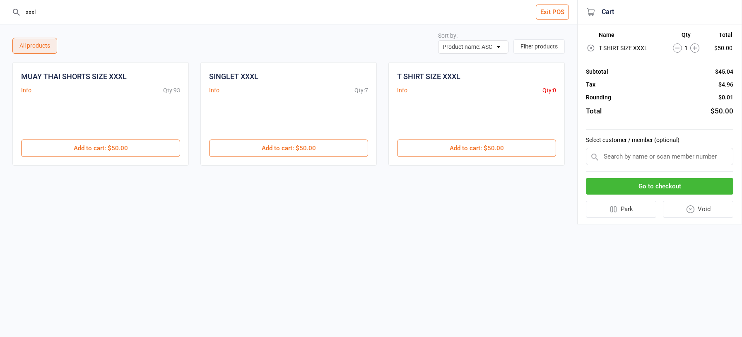
click at [678, 159] on input "text" at bounding box center [659, 156] width 147 height 17
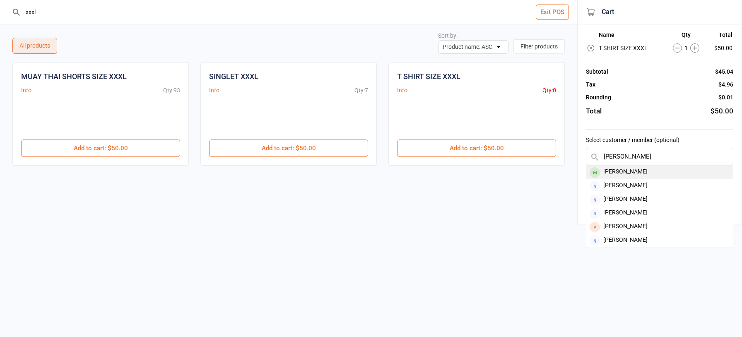
type input "[PERSON_NAME]"
click at [642, 171] on div "[PERSON_NAME]" at bounding box center [660, 173] width 147 height 14
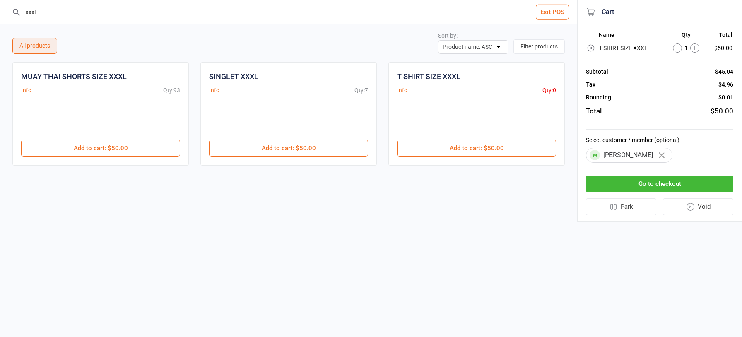
click at [55, 8] on input "xxxl" at bounding box center [294, 12] width 544 height 24
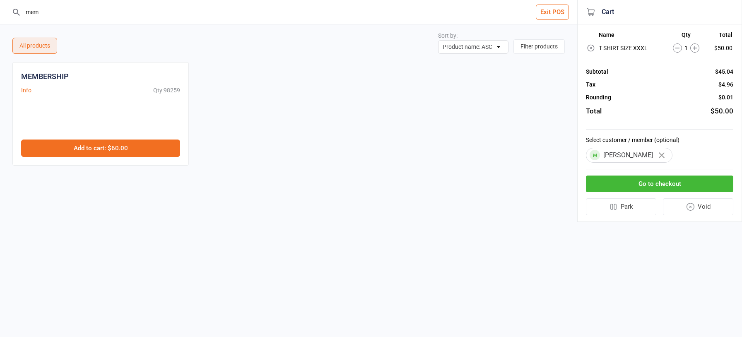
type input "mem"
click at [98, 147] on button "Add to cart : $60.00" at bounding box center [100, 148] width 159 height 17
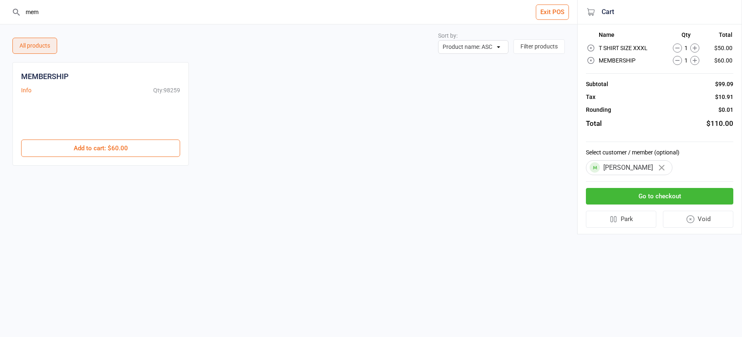
click at [651, 195] on button "Go to checkout" at bounding box center [659, 196] width 147 height 17
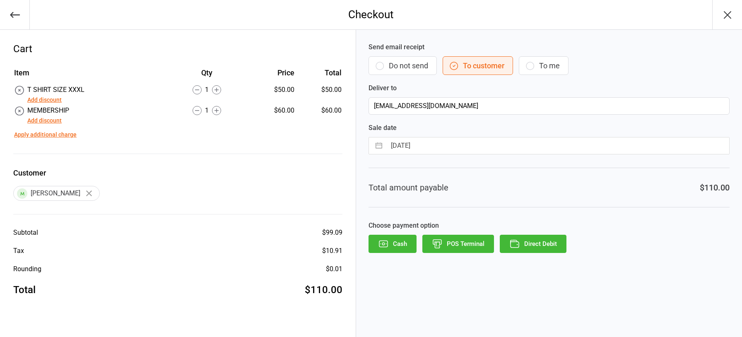
click at [40, 101] on button "Add discount" at bounding box center [44, 100] width 34 height 9
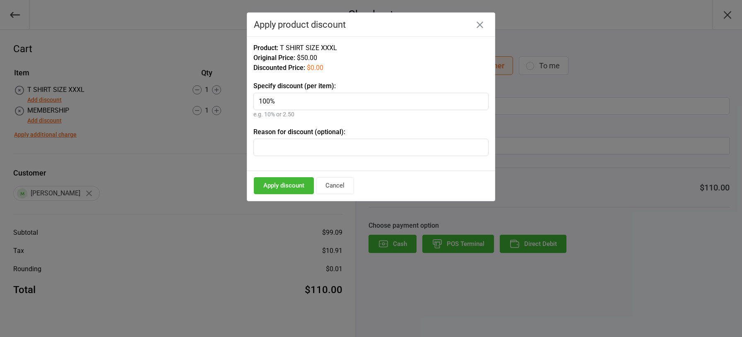
type input "100%"
click at [268, 184] on button "Apply discount" at bounding box center [284, 185] width 60 height 17
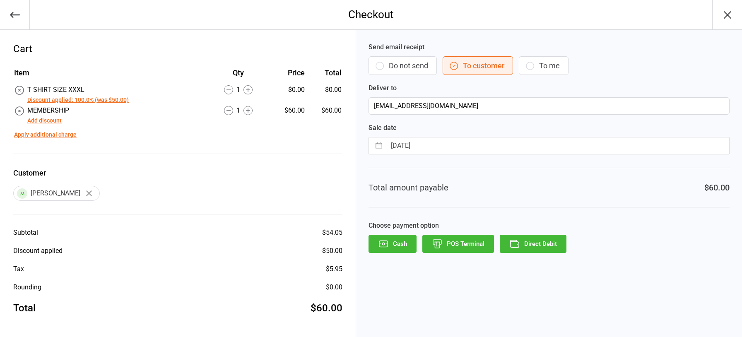
click at [458, 241] on button "POS Terminal" at bounding box center [459, 244] width 72 height 18
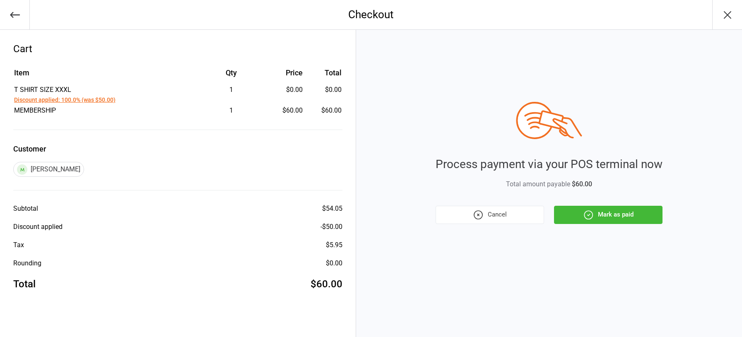
click at [636, 213] on button "Mark as paid" at bounding box center [608, 215] width 109 height 18
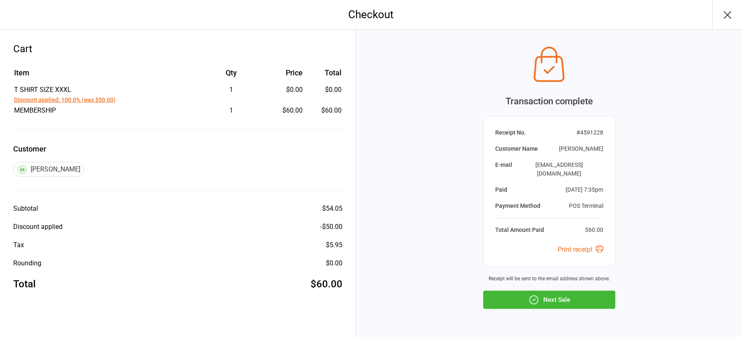
click at [551, 292] on button "Next Sale" at bounding box center [549, 300] width 132 height 18
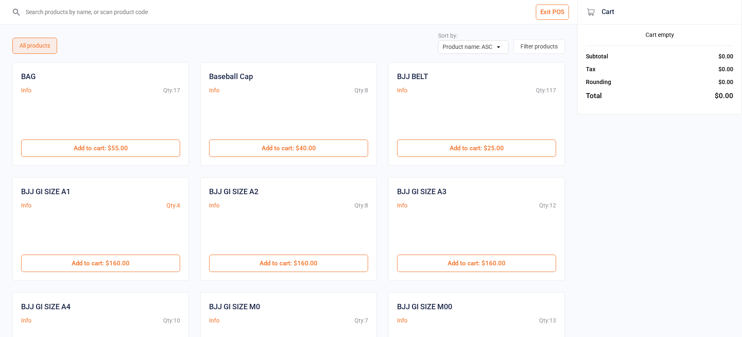
scroll to position [3, 0]
